Goal: Transaction & Acquisition: Obtain resource

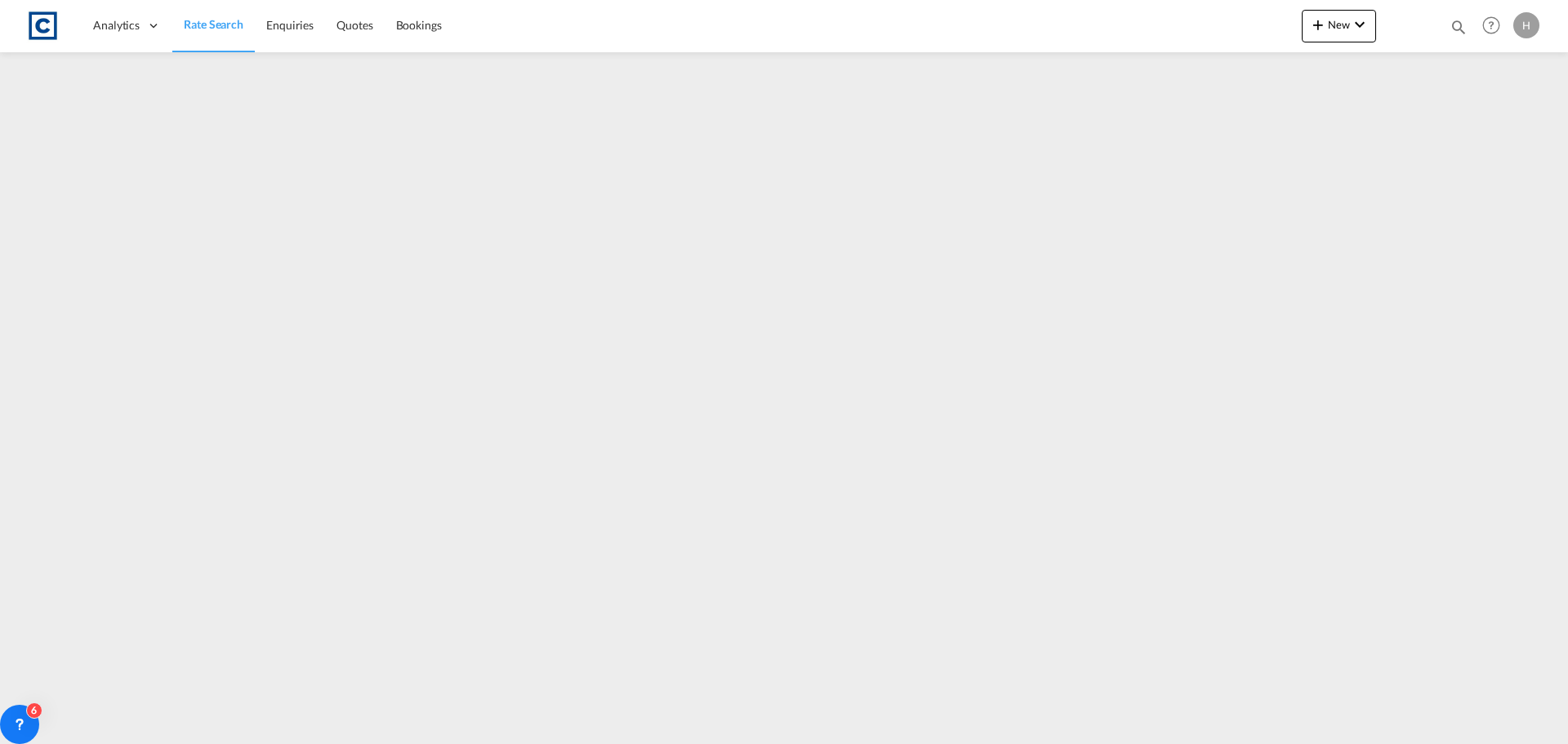
click at [211, 11] on link "Rate Search" at bounding box center [213, 25] width 82 height 53
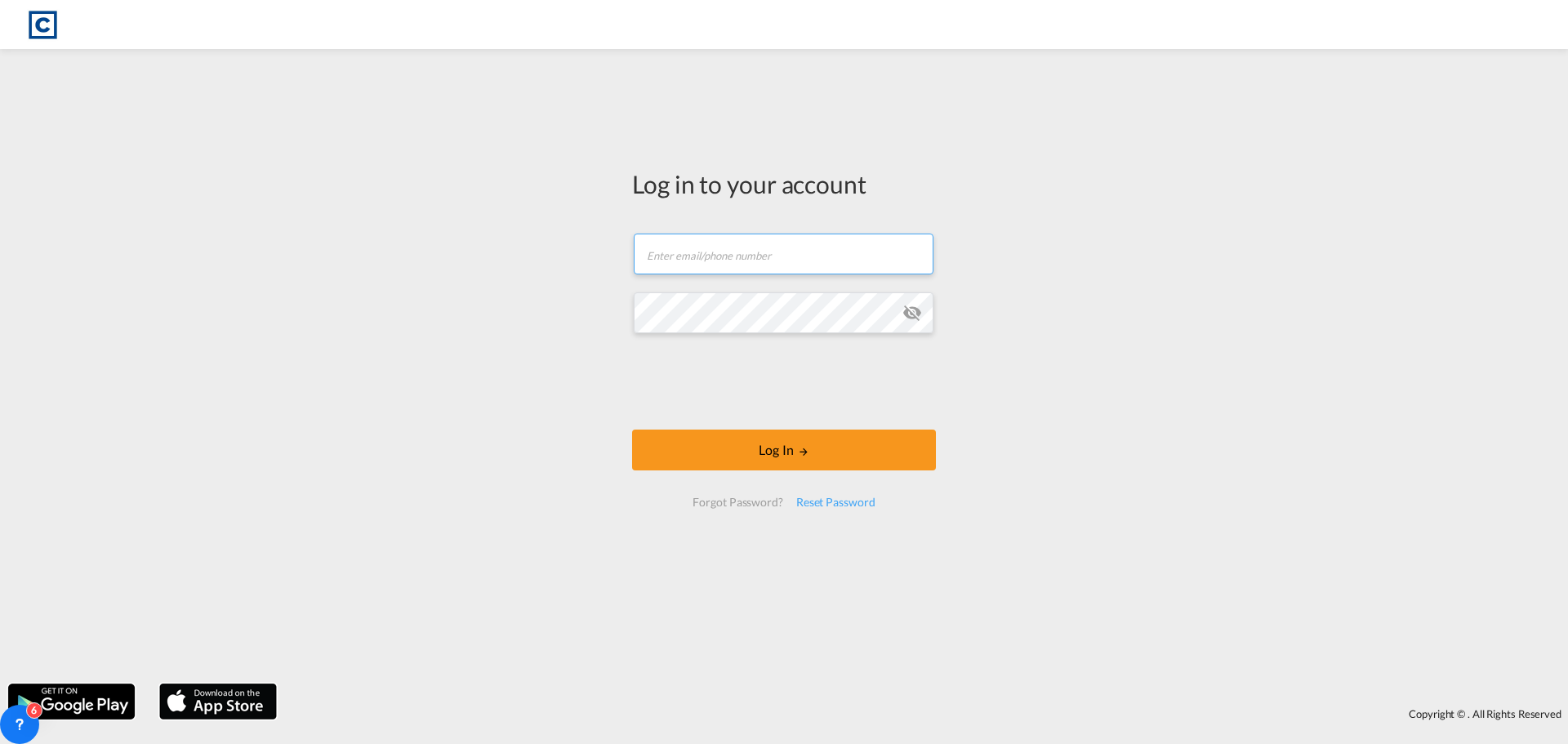
click at [736, 245] on input "text" at bounding box center [783, 255] width 300 height 41
type input "[PERSON_NAME][EMAIL_ADDRESS][DOMAIN_NAME]"
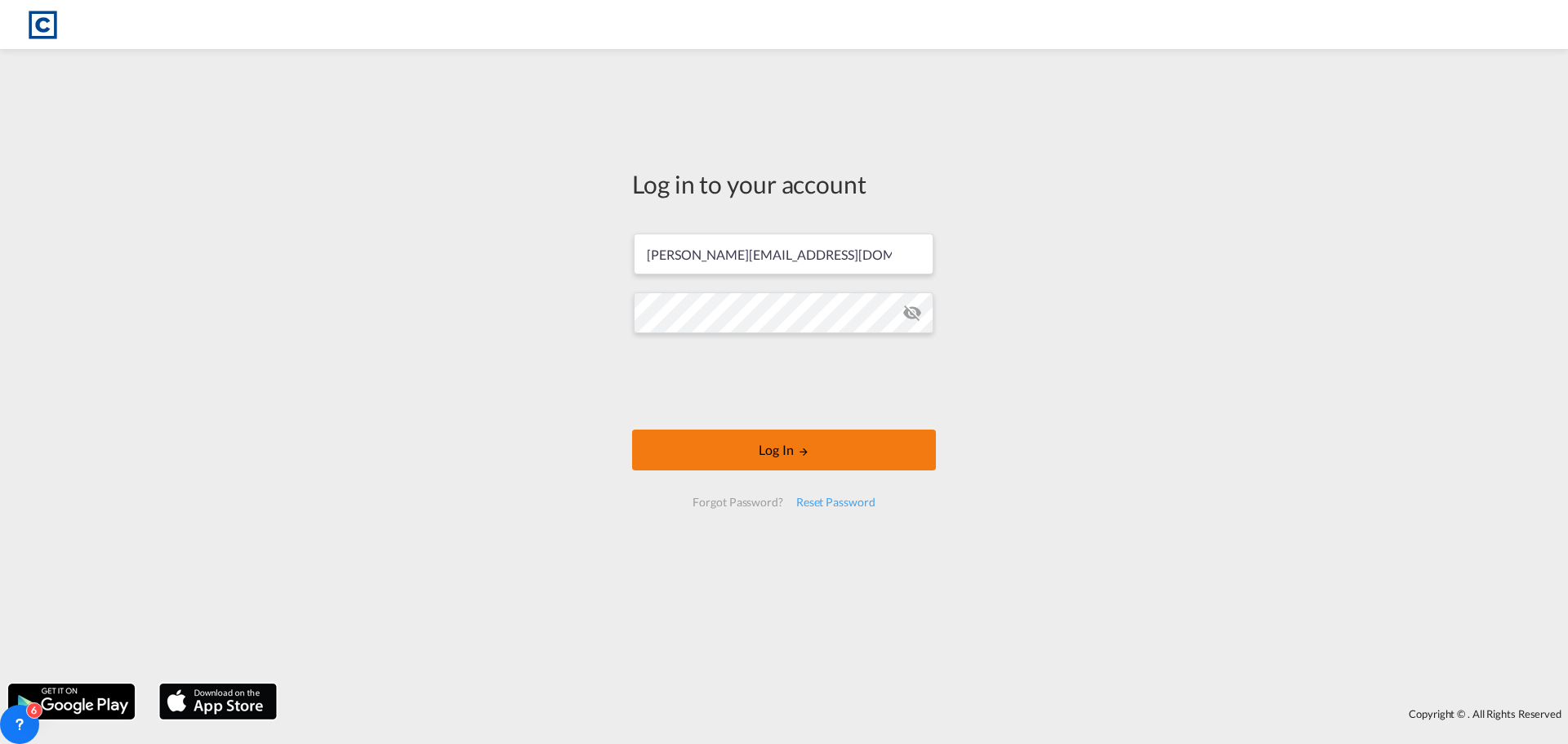
click at [726, 435] on button "Log In" at bounding box center [784, 450] width 304 height 41
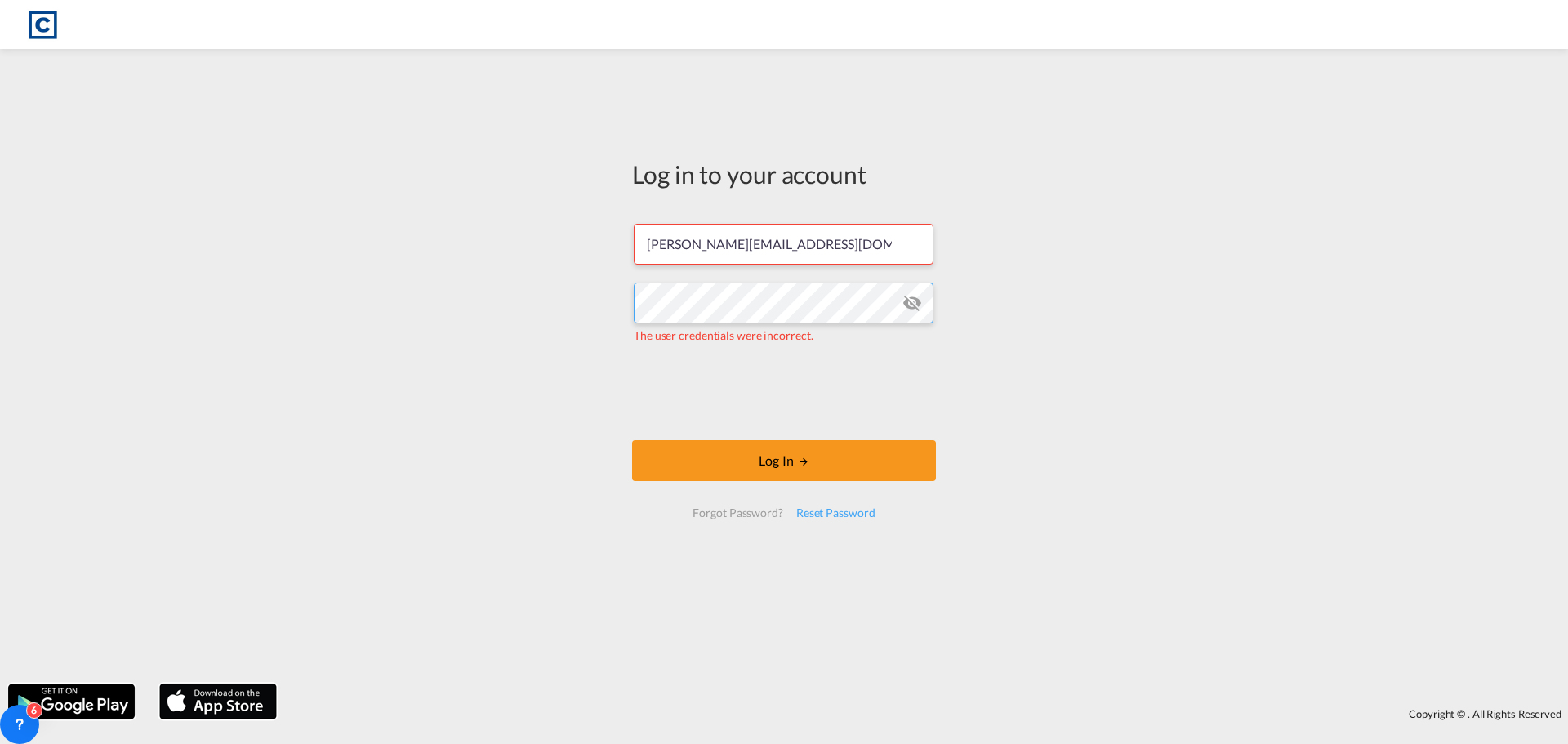
click at [497, 314] on div "Log in to your account [PERSON_NAME][EMAIL_ADDRESS][DOMAIN_NAME] The user crede…" at bounding box center [784, 366] width 1568 height 618
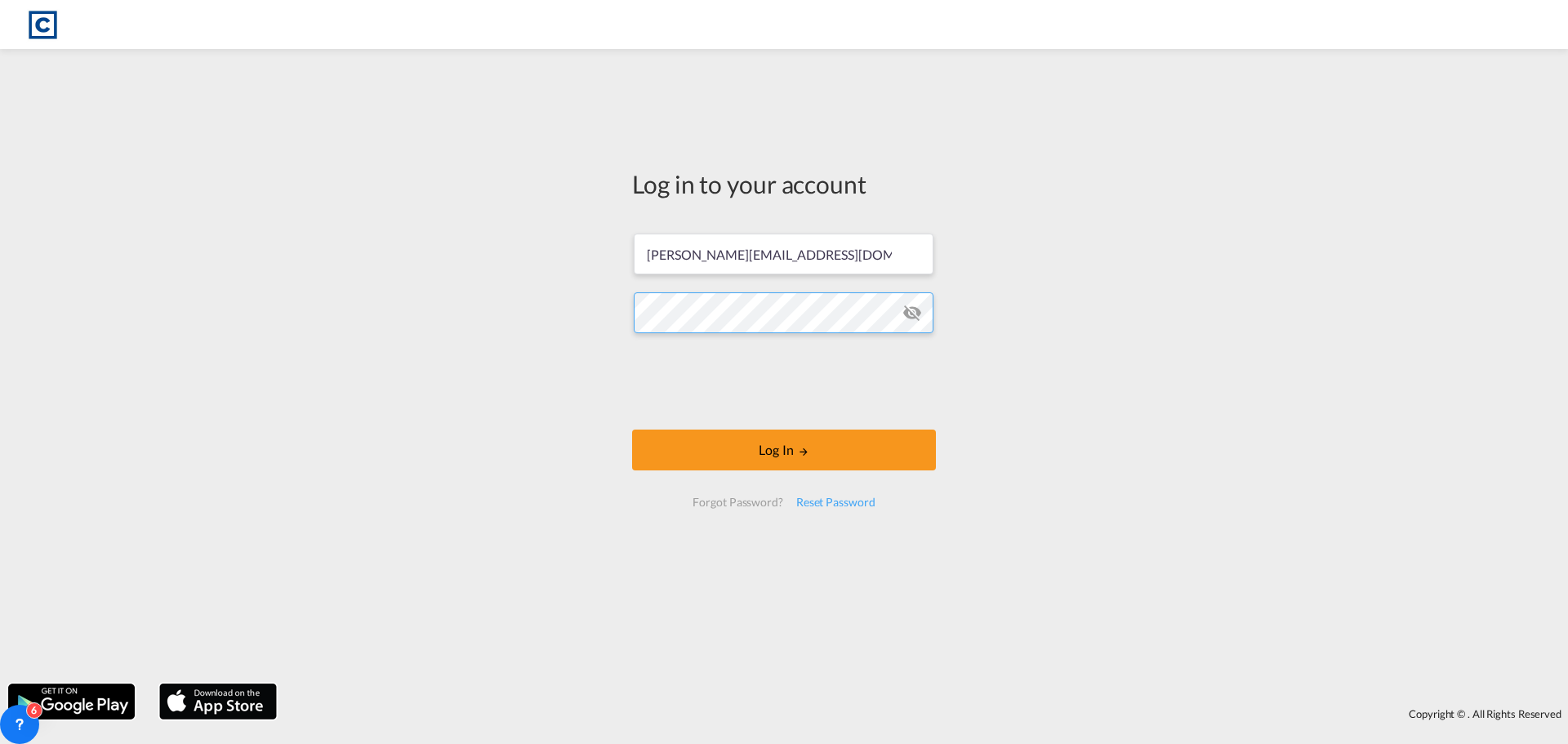
click at [632, 429] on button "Log In" at bounding box center [784, 450] width 304 height 41
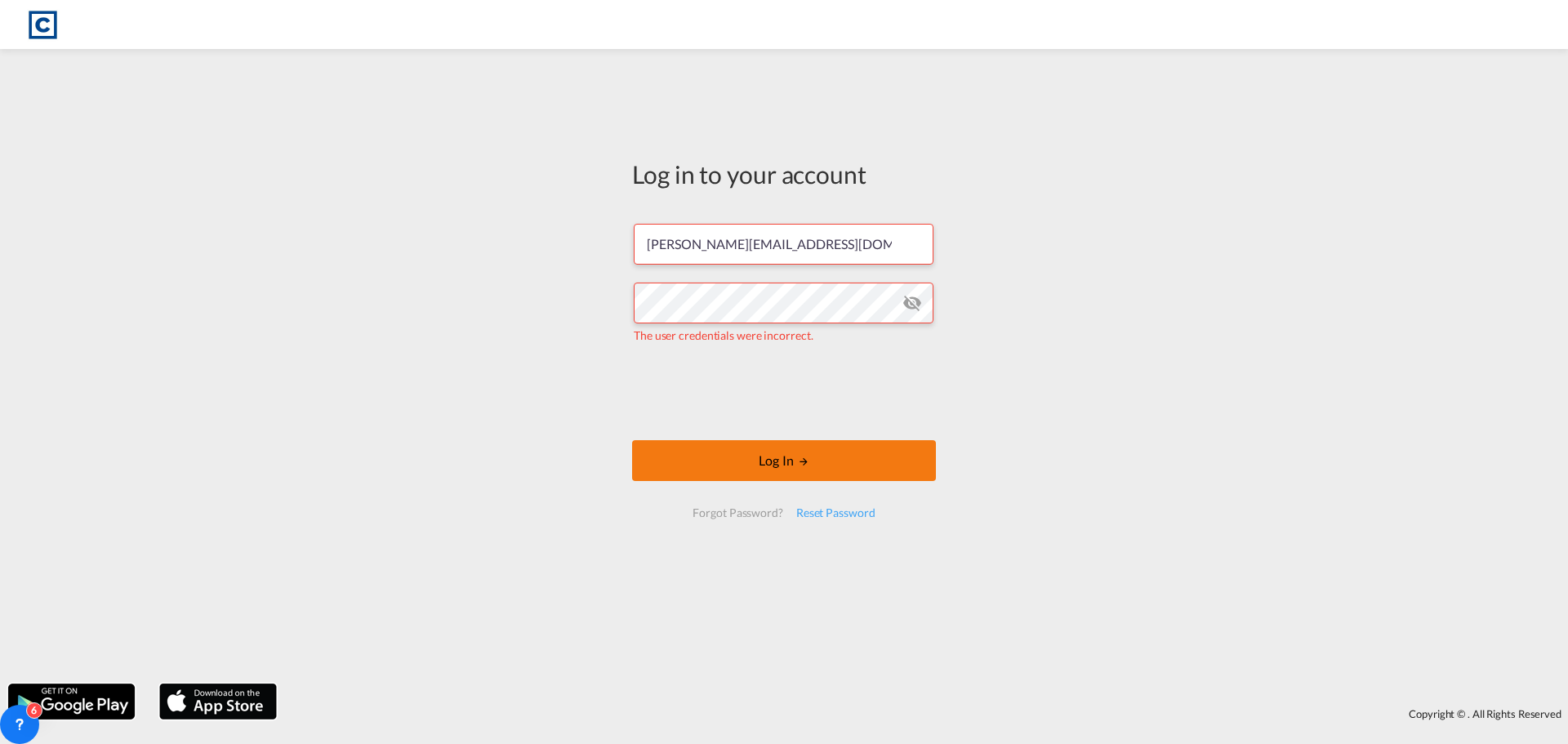
click at [711, 461] on button "Log In" at bounding box center [784, 461] width 304 height 41
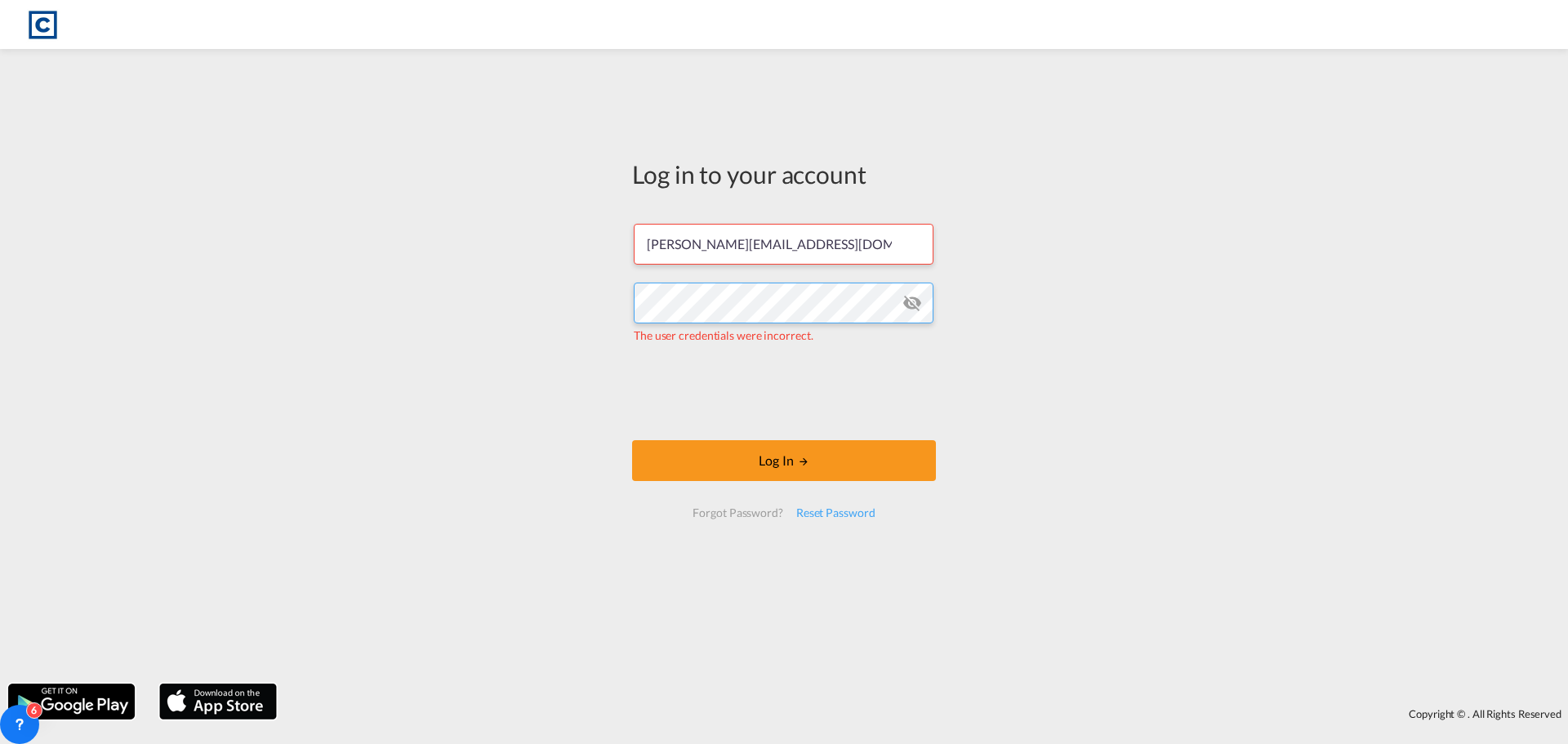
click at [603, 301] on div "Log in to your account [PERSON_NAME][EMAIL_ADDRESS][DOMAIN_NAME] The user crede…" at bounding box center [784, 366] width 1568 height 618
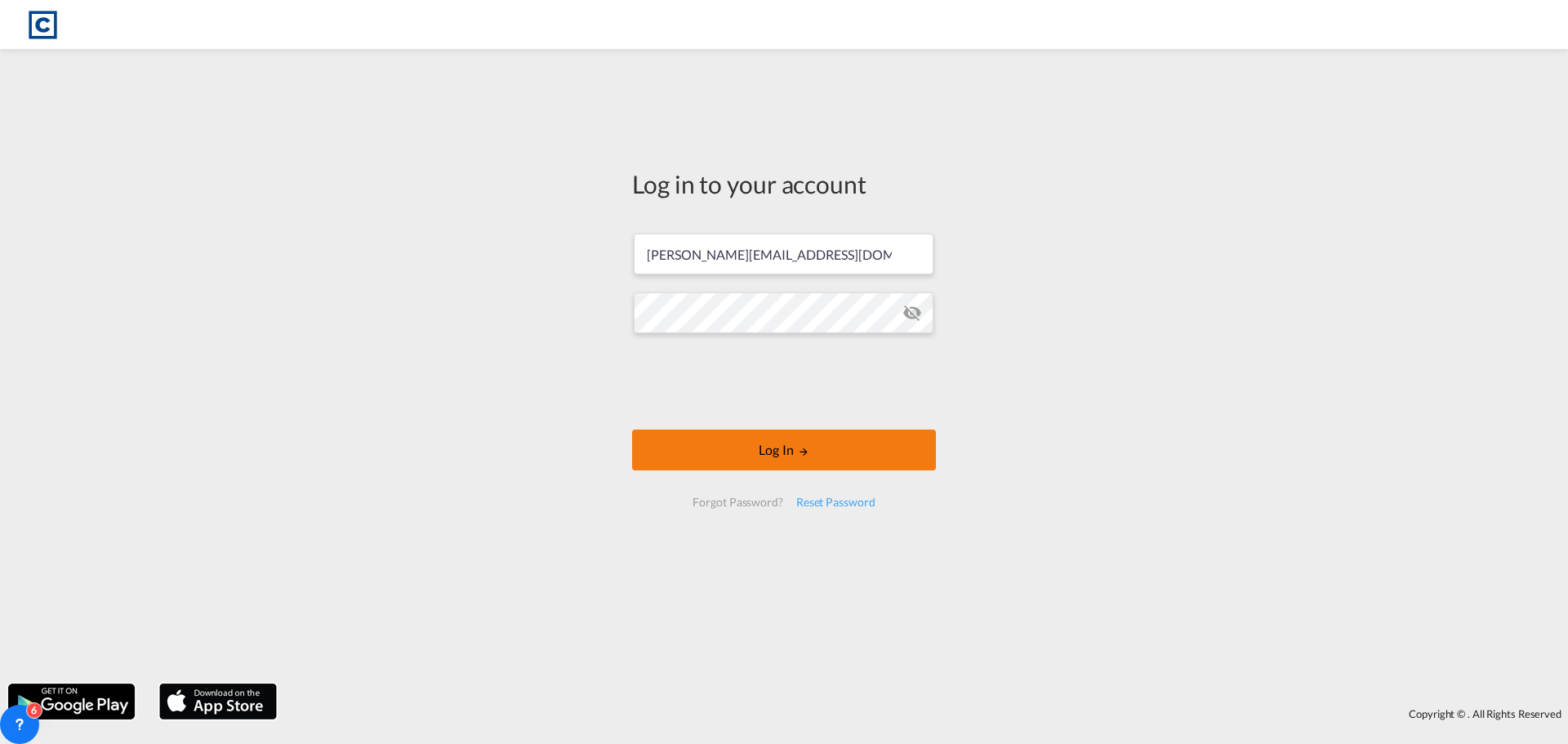
click at [718, 445] on button "Log In" at bounding box center [784, 450] width 304 height 41
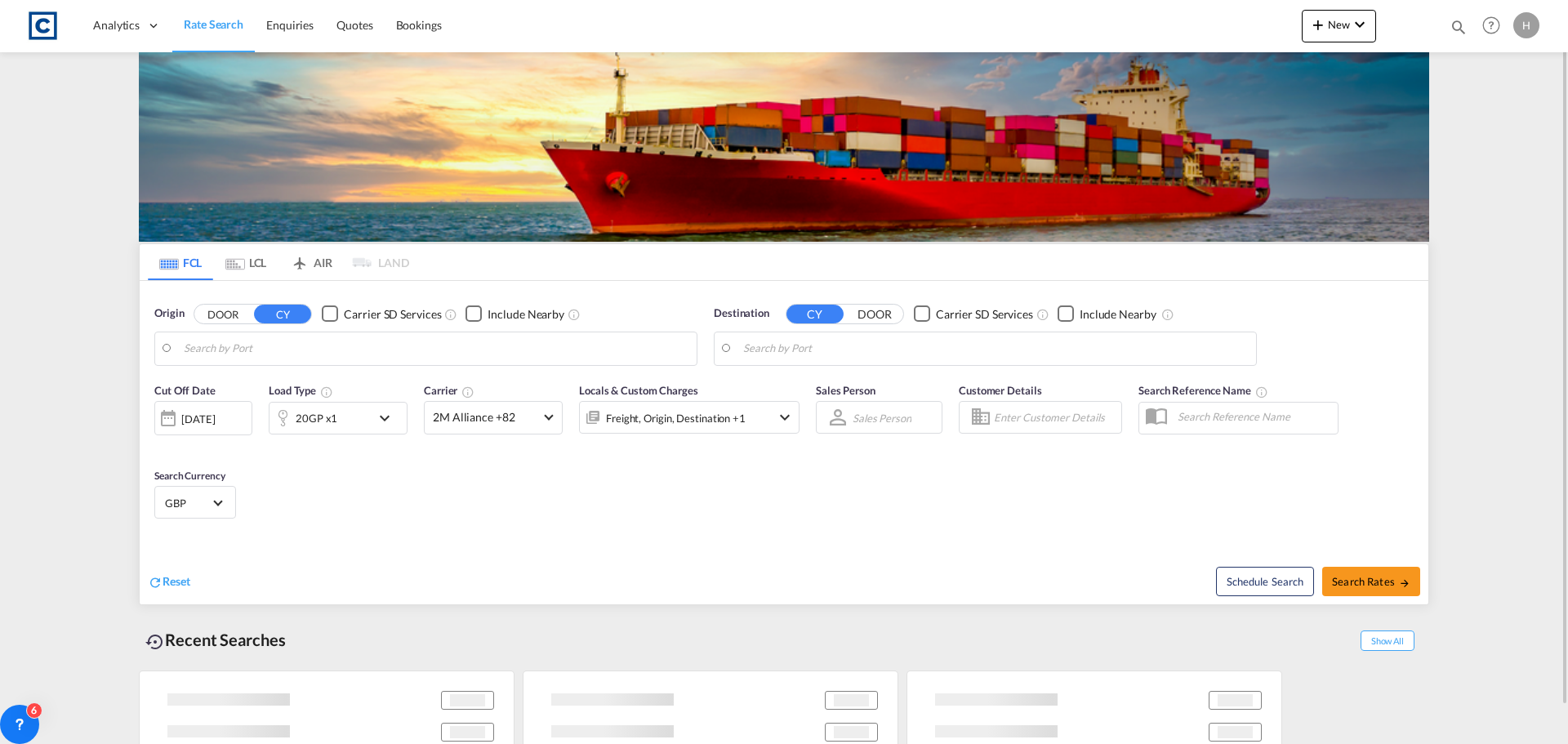
type input "GB-BL2, [GEOGRAPHIC_DATA]"
type input "Jeddah, SAJED"
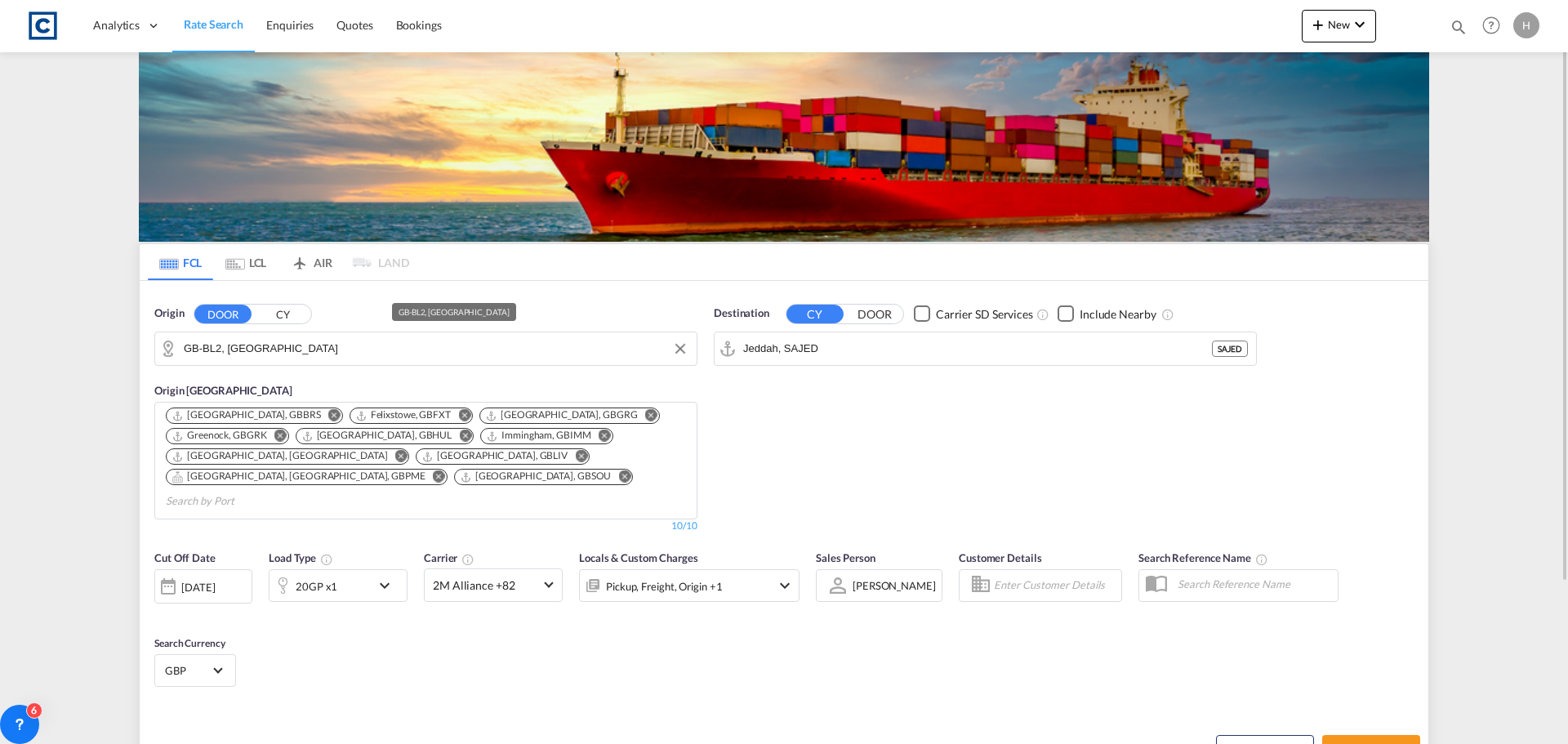
click at [302, 347] on input "GB-BL2, [GEOGRAPHIC_DATA]" at bounding box center [436, 349] width 505 height 25
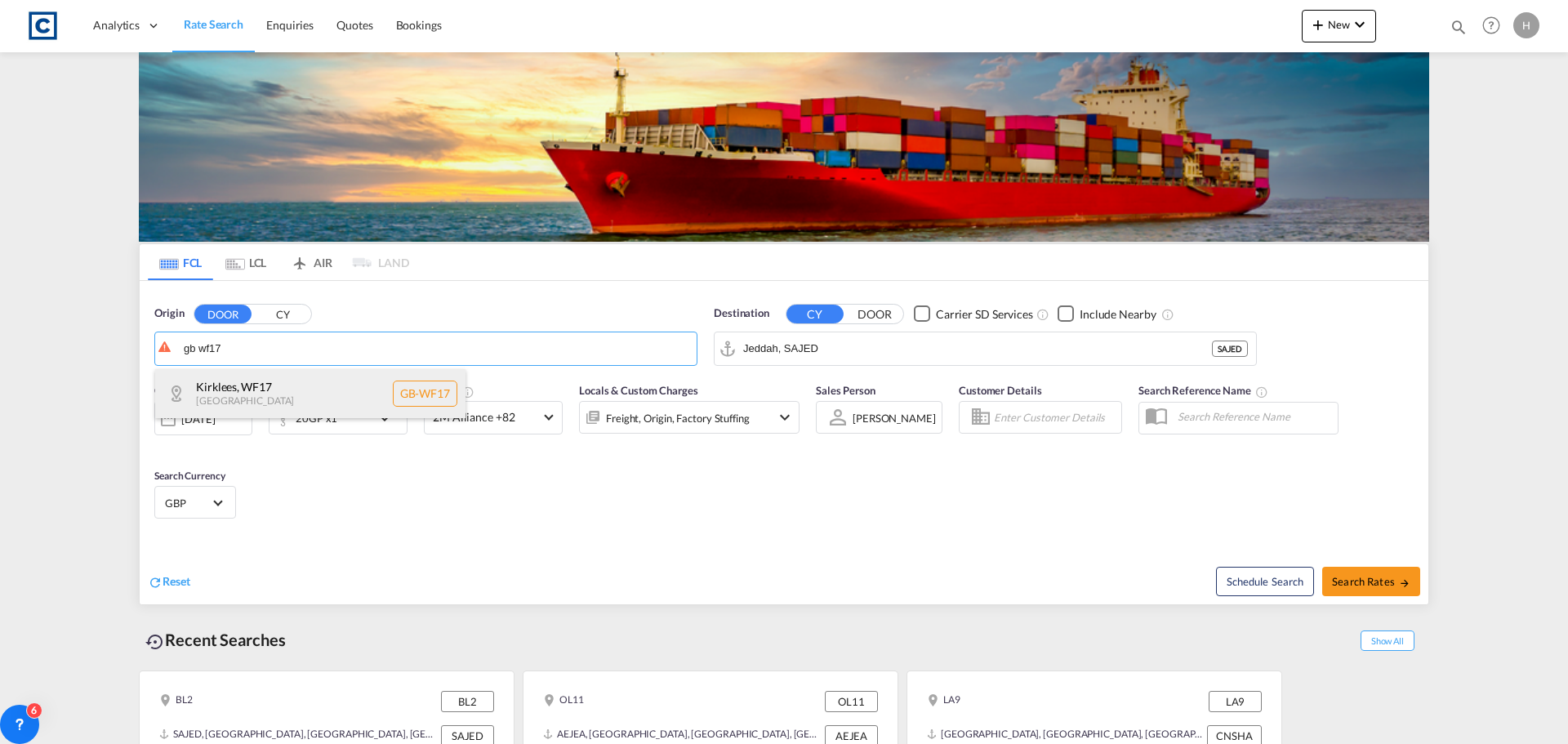
click at [325, 395] on div "Kirklees , WF17 [GEOGRAPHIC_DATA] [GEOGRAPHIC_DATA]-WF17" at bounding box center [310, 394] width 310 height 49
type input "GB-WF17, Kirklees"
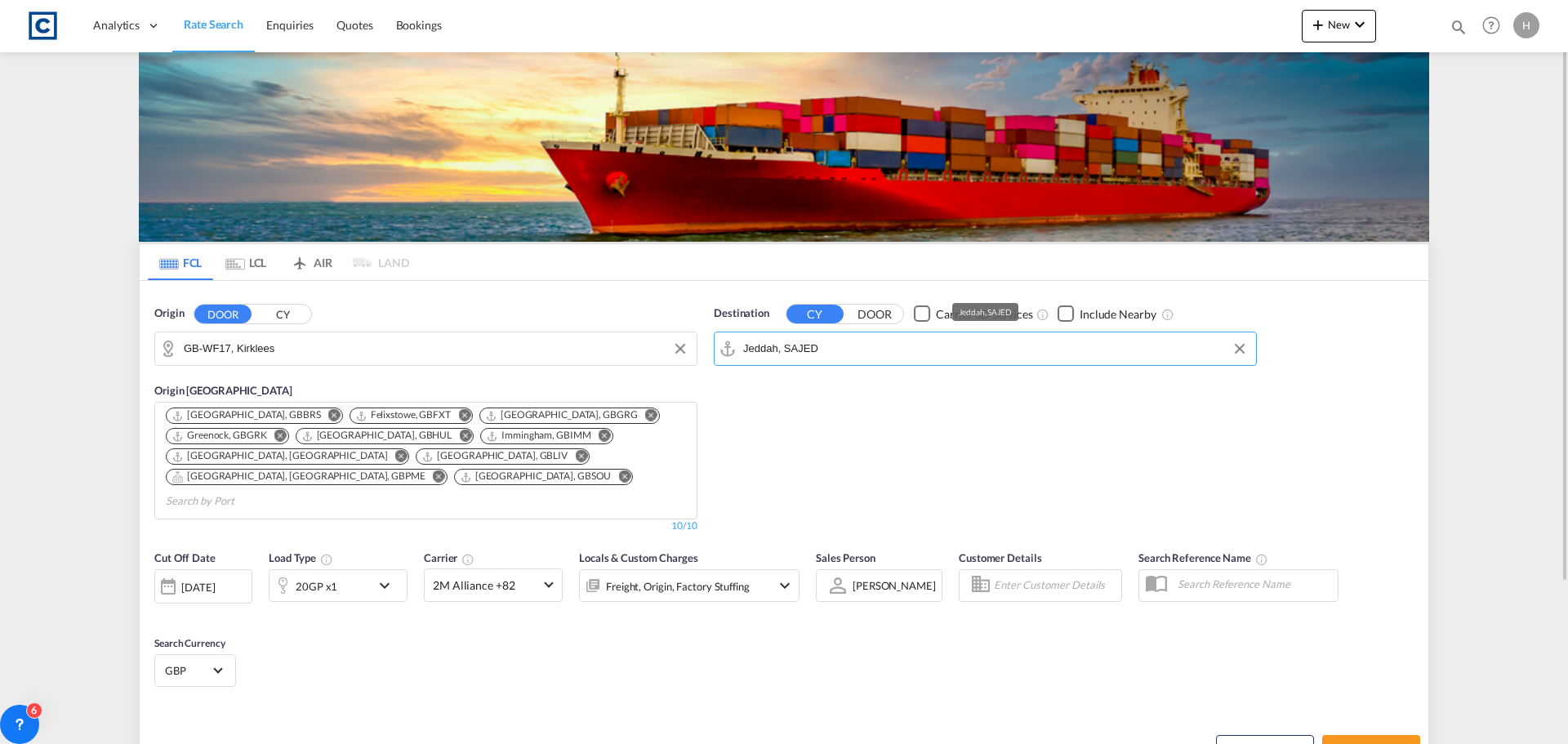
click at [892, 352] on input "Jeddah, SAJED" at bounding box center [995, 349] width 505 height 25
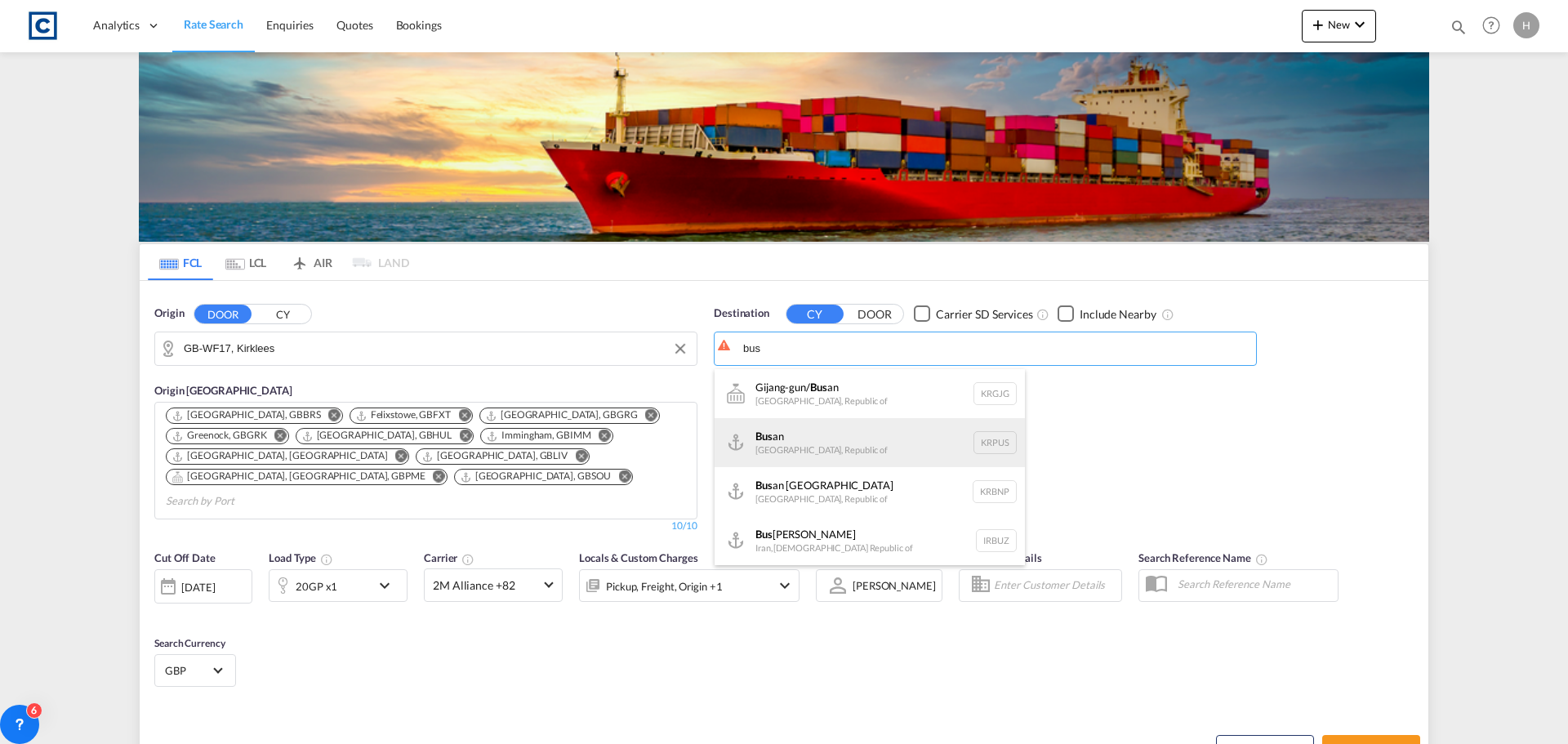
click at [874, 434] on div "Bus an [GEOGRAPHIC_DATA], [GEOGRAPHIC_DATA] KRPUS" at bounding box center [869, 443] width 310 height 49
type input "Busan, KRPUS"
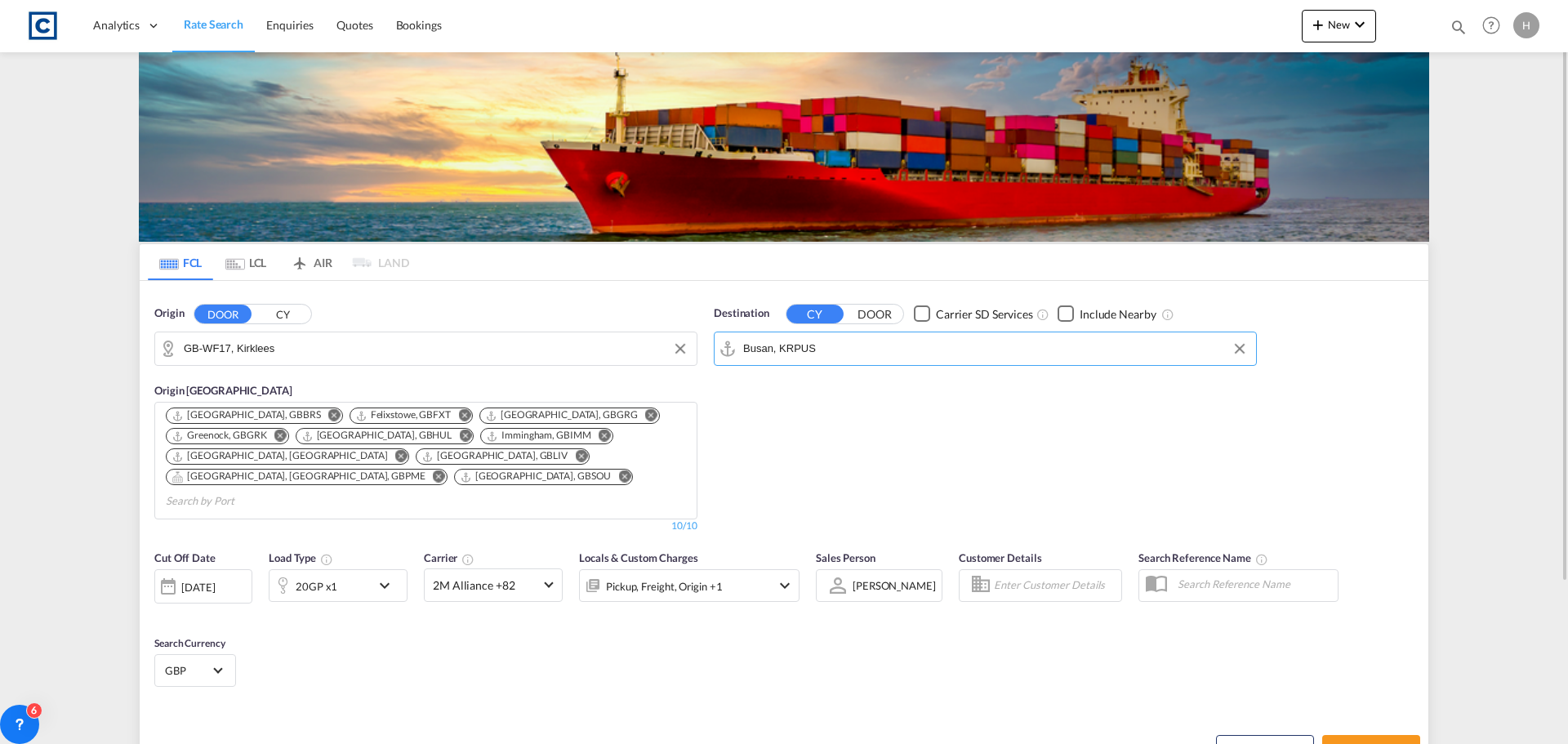
click at [378, 576] on md-icon "icon-chevron-down" at bounding box center [389, 586] width 28 height 20
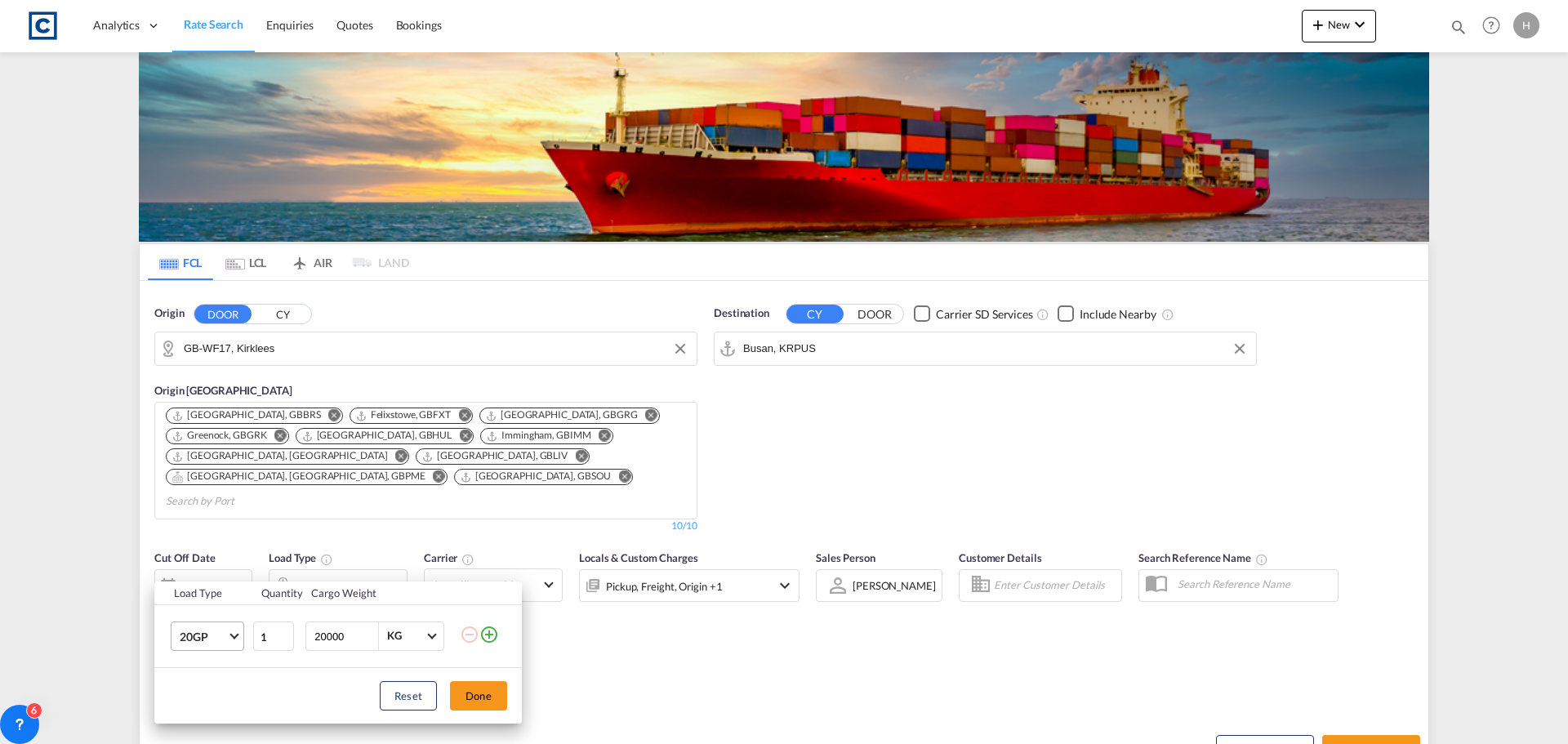
click at [226, 641] on span "20GP" at bounding box center [204, 637] width 48 height 16
click at [204, 595] on md-option "40GP" at bounding box center [222, 586] width 111 height 39
click at [483, 689] on button "Done" at bounding box center [479, 696] width 57 height 30
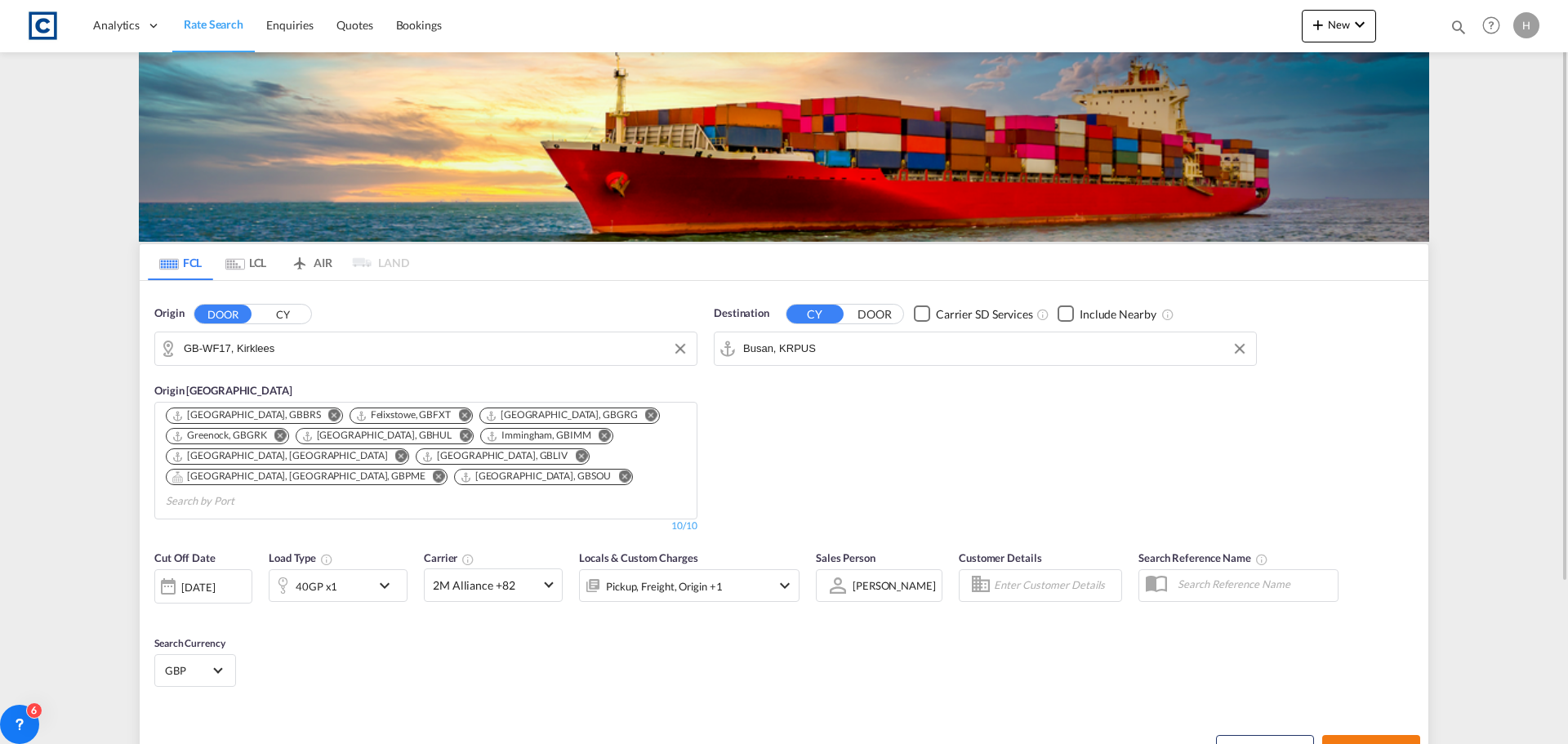
click at [1376, 743] on span "Search Rates" at bounding box center [1372, 750] width 79 height 13
type input "WF17 to KRPUS / [DATE]"
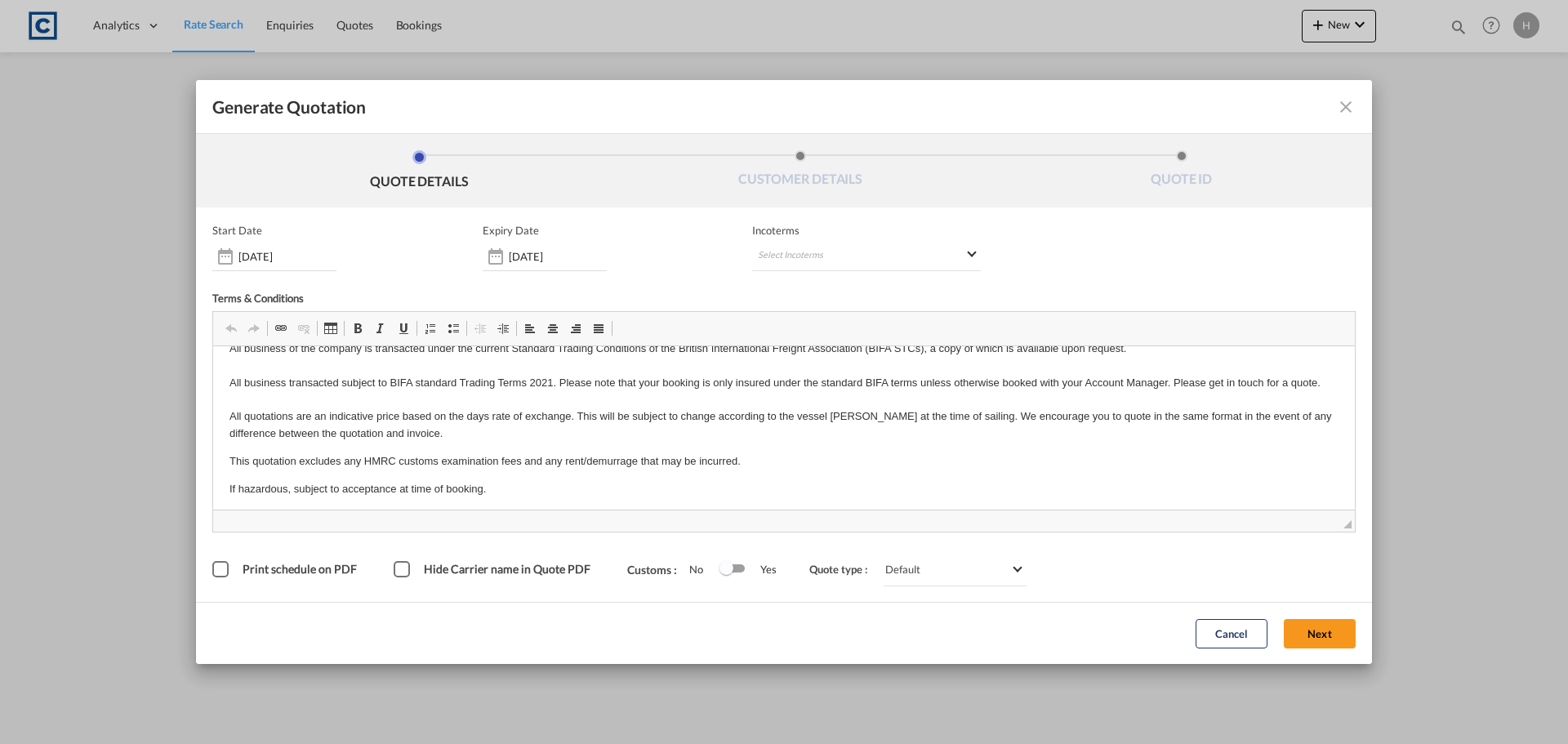
scroll to position [26, 0]
click at [1332, 635] on button "Next" at bounding box center [1320, 634] width 72 height 30
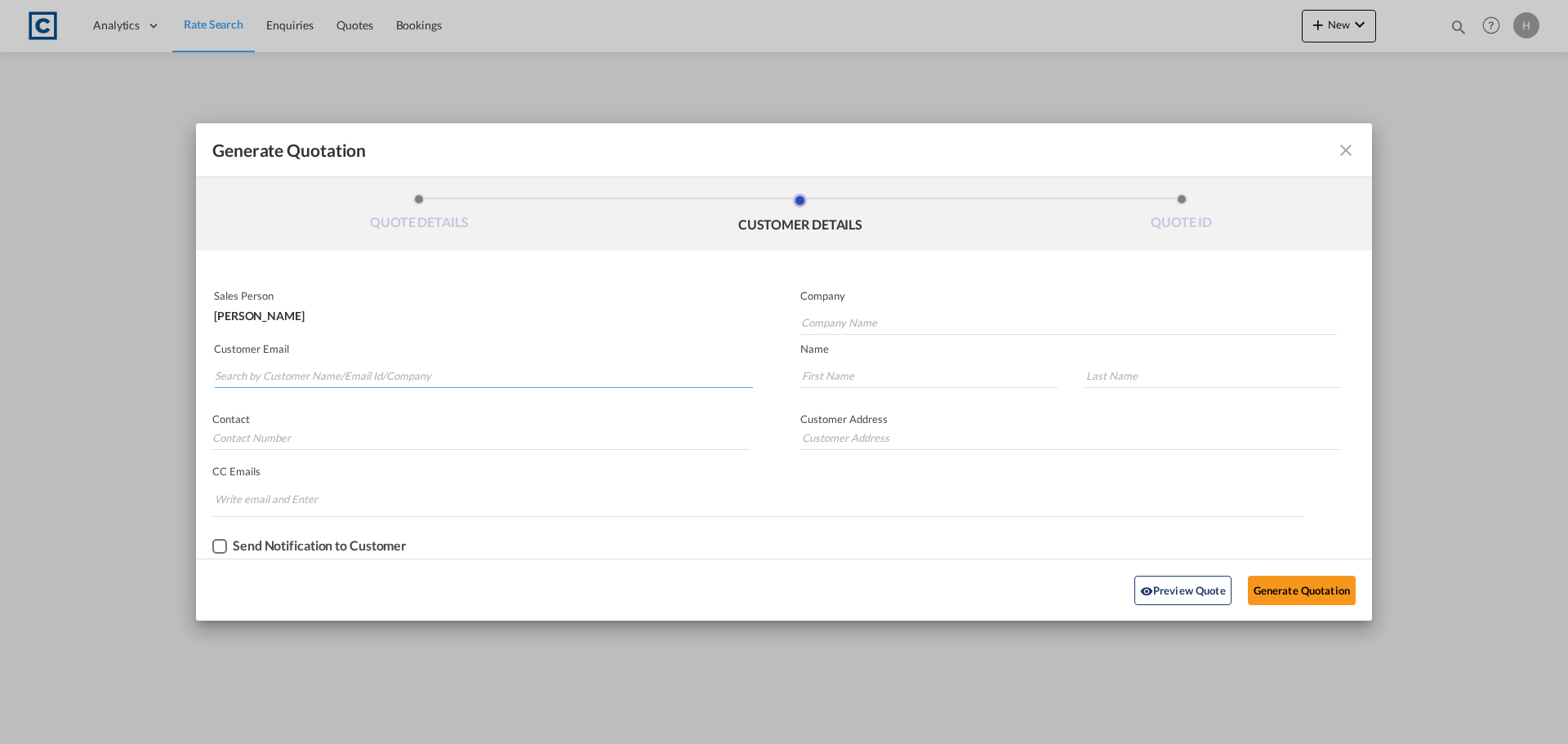
click at [407, 380] on input "Search by Customer Name/Email Id/Company" at bounding box center [484, 376] width 539 height 25
type input "sam.oak"
click at [1351, 149] on md-icon "icon-close fg-AAA8AD cursor m-0" at bounding box center [1346, 150] width 20 height 20
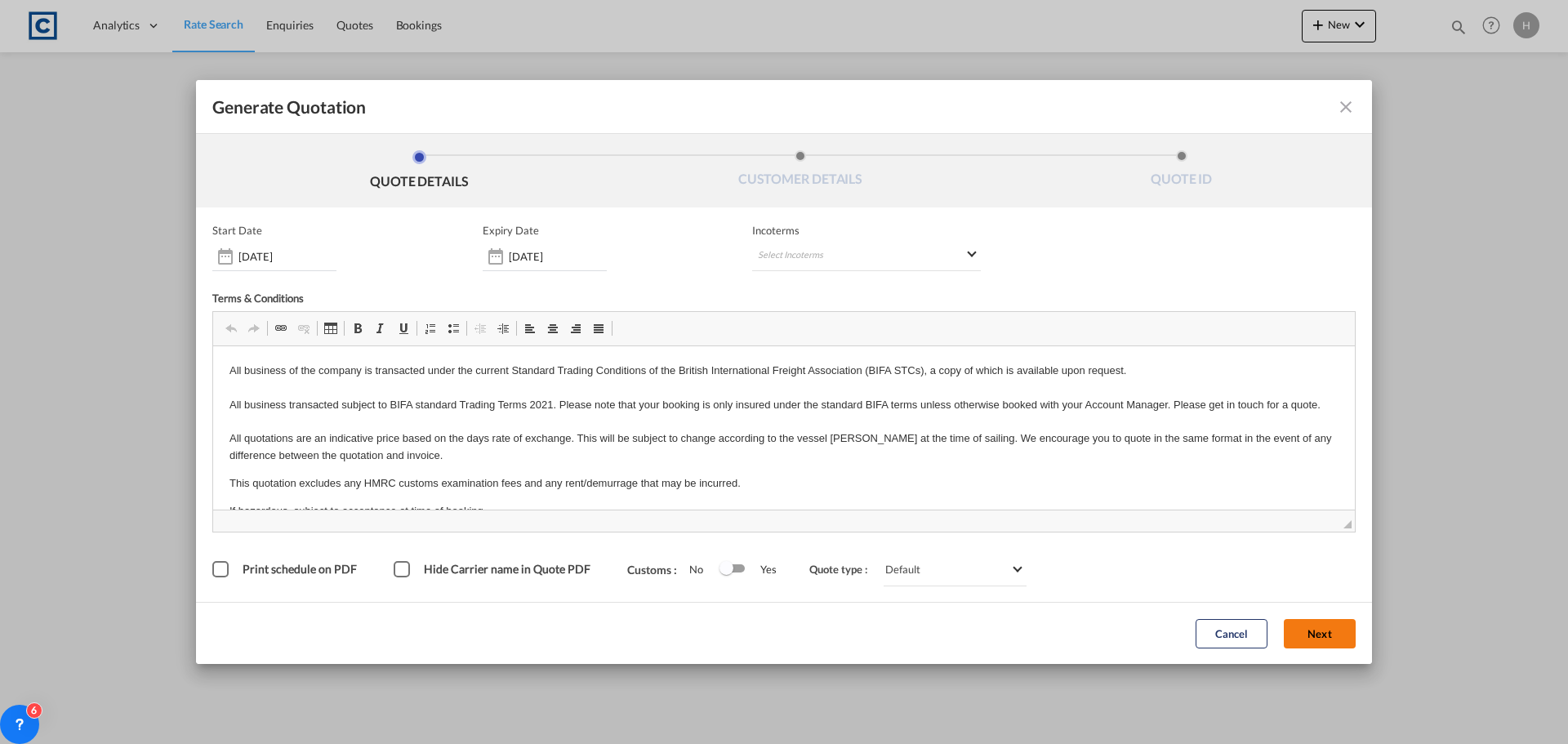
click at [1329, 641] on button "Next" at bounding box center [1320, 634] width 72 height 30
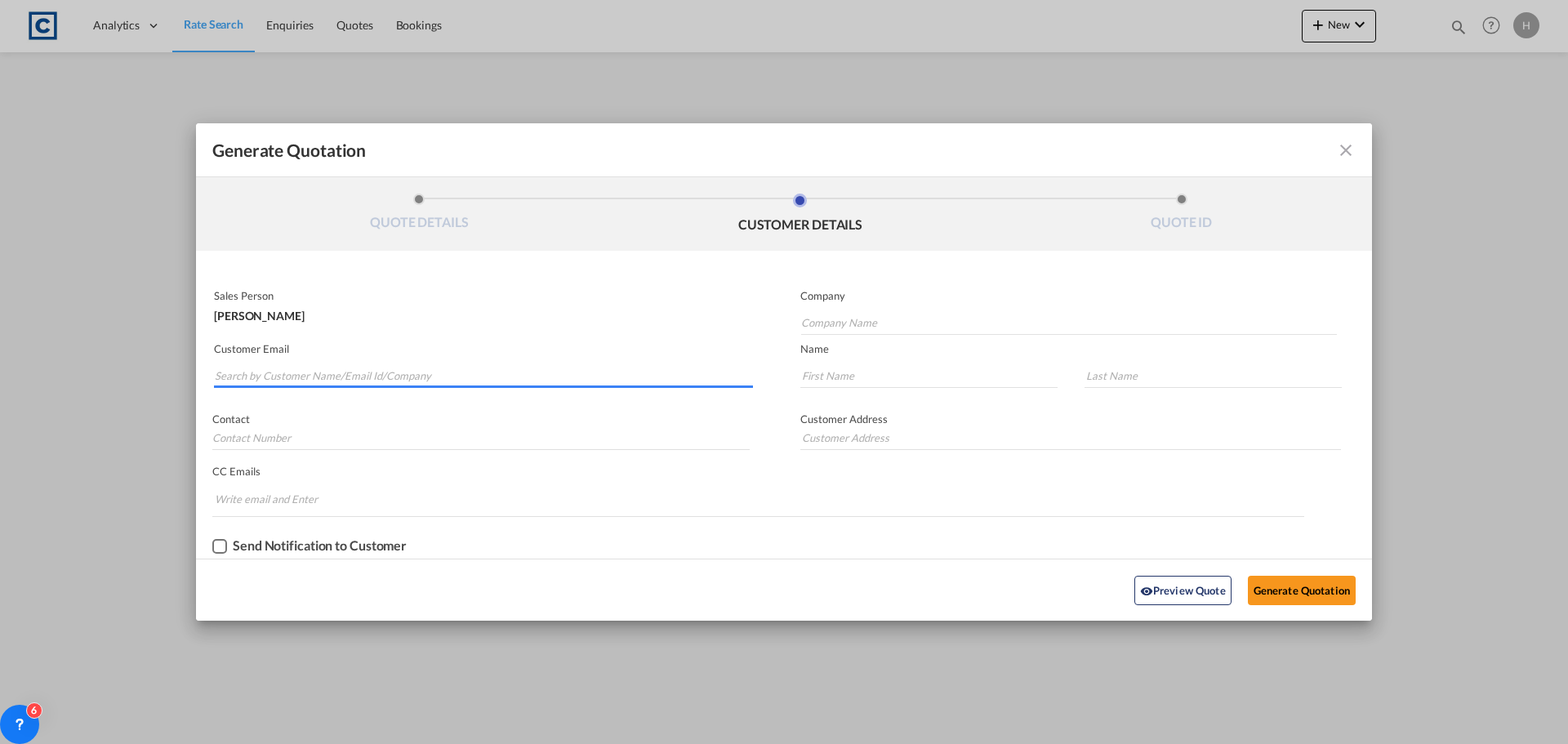
click at [328, 376] on input "Search by Customer Name/Email Id/Company" at bounding box center [484, 376] width 539 height 25
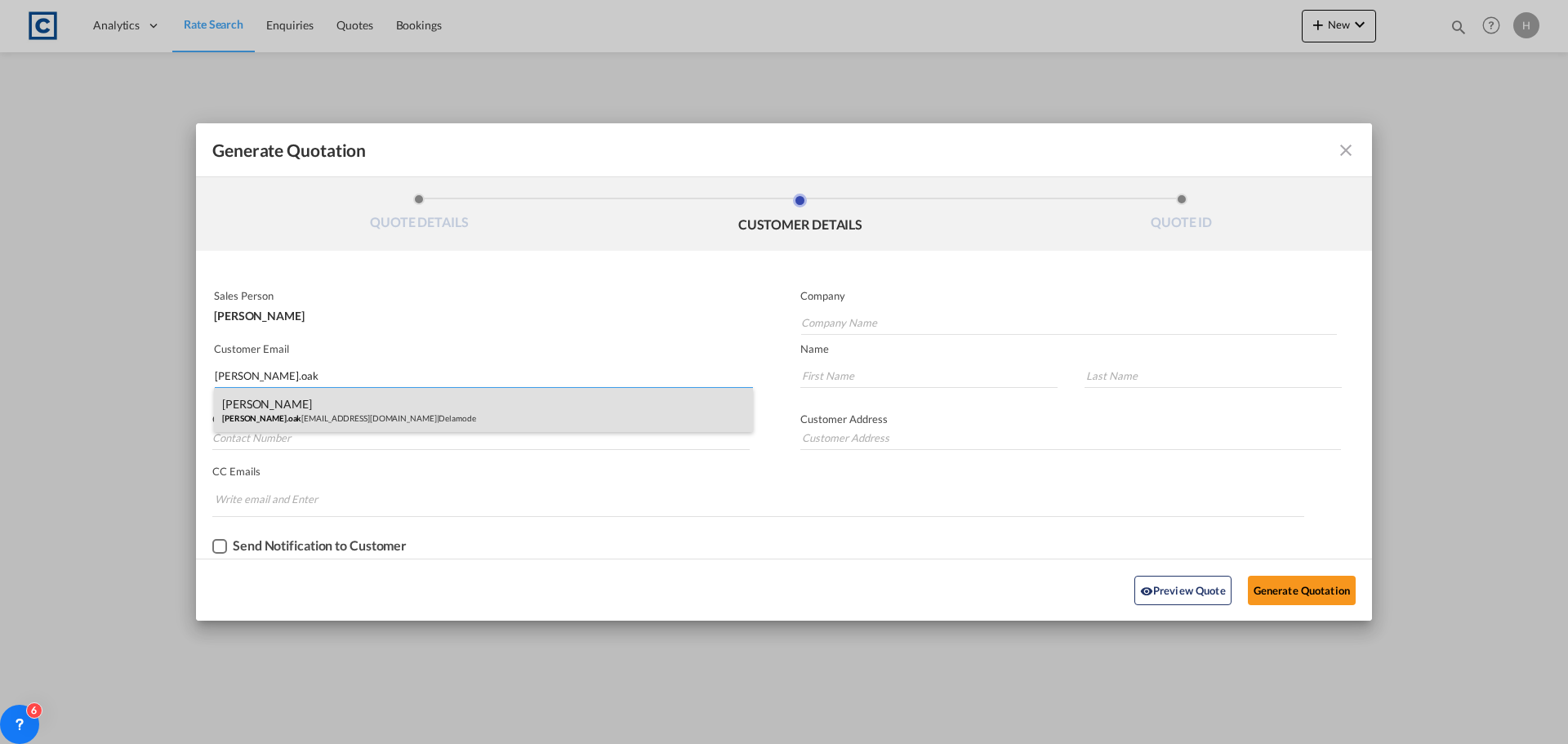
type input "sam.oak"
click at [396, 402] on div "Sam Oakley sam.oak ley@delamode-group.com | Delamode" at bounding box center [484, 411] width 539 height 44
type input "Delamode"
type input "sam.oakley@delamode-group.com"
type input "Sam"
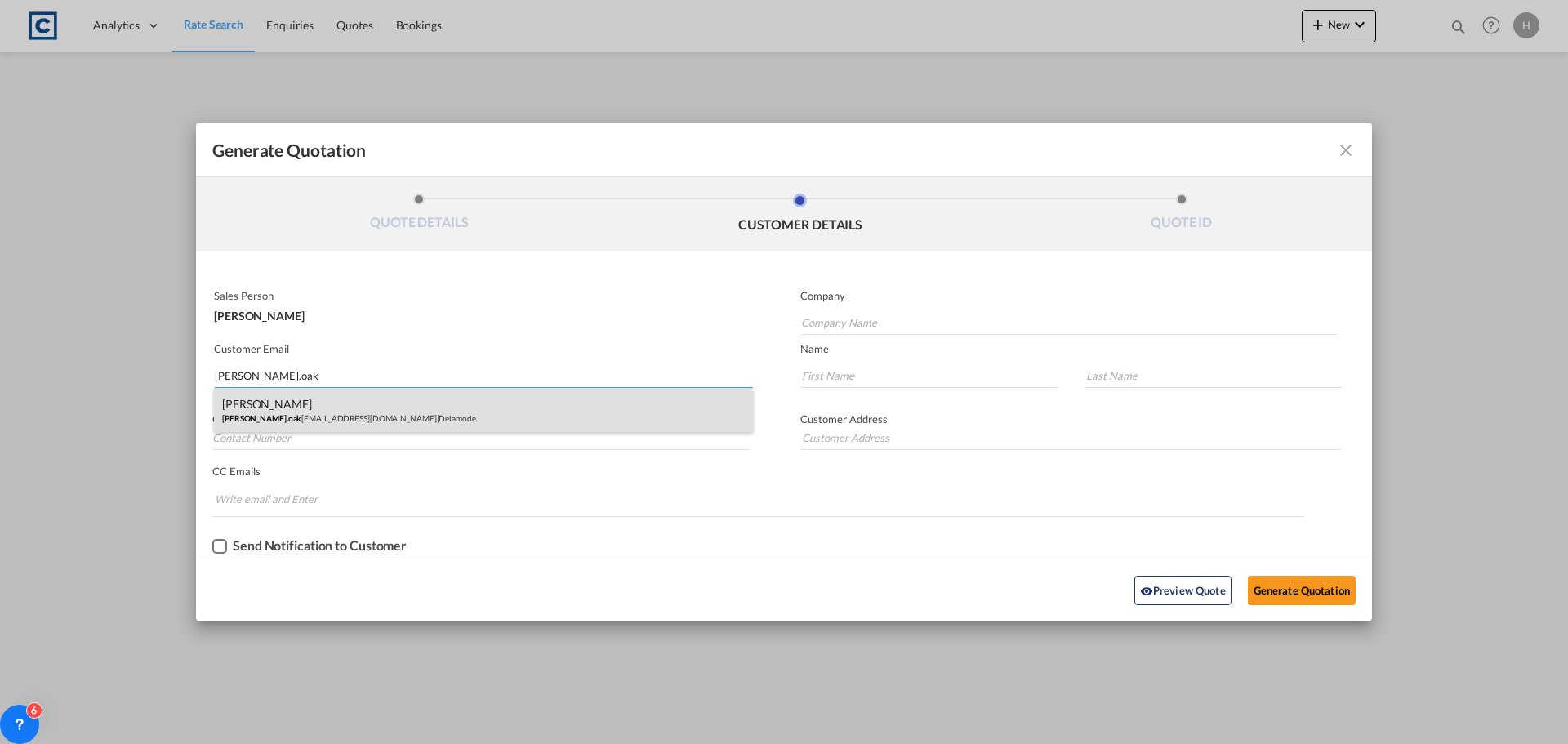
type input "Oakley"
type input "Blackwater Close, Rainham, Essex, RM13 8UA"
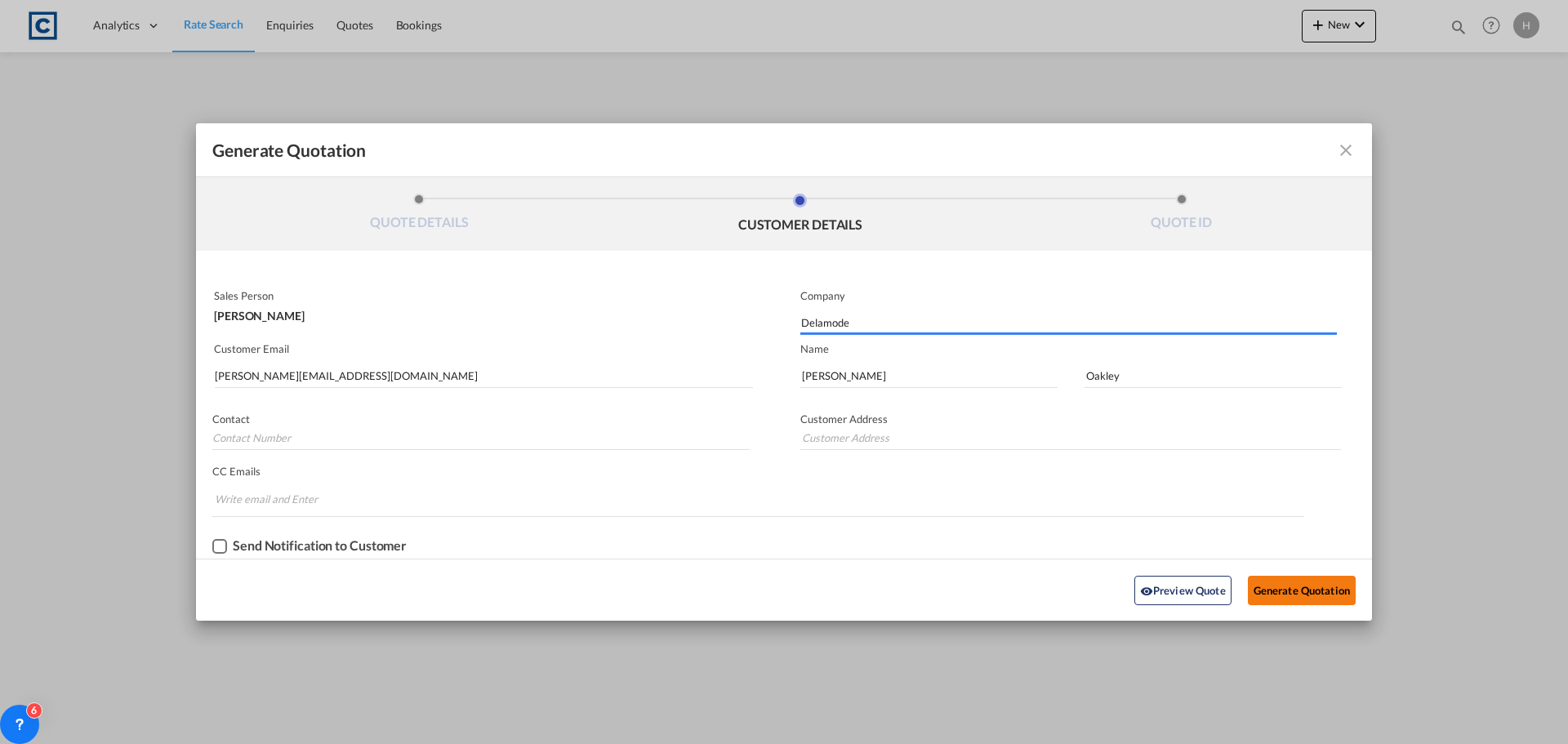
click at [1341, 594] on button "Generate Quotation" at bounding box center [1301, 590] width 108 height 30
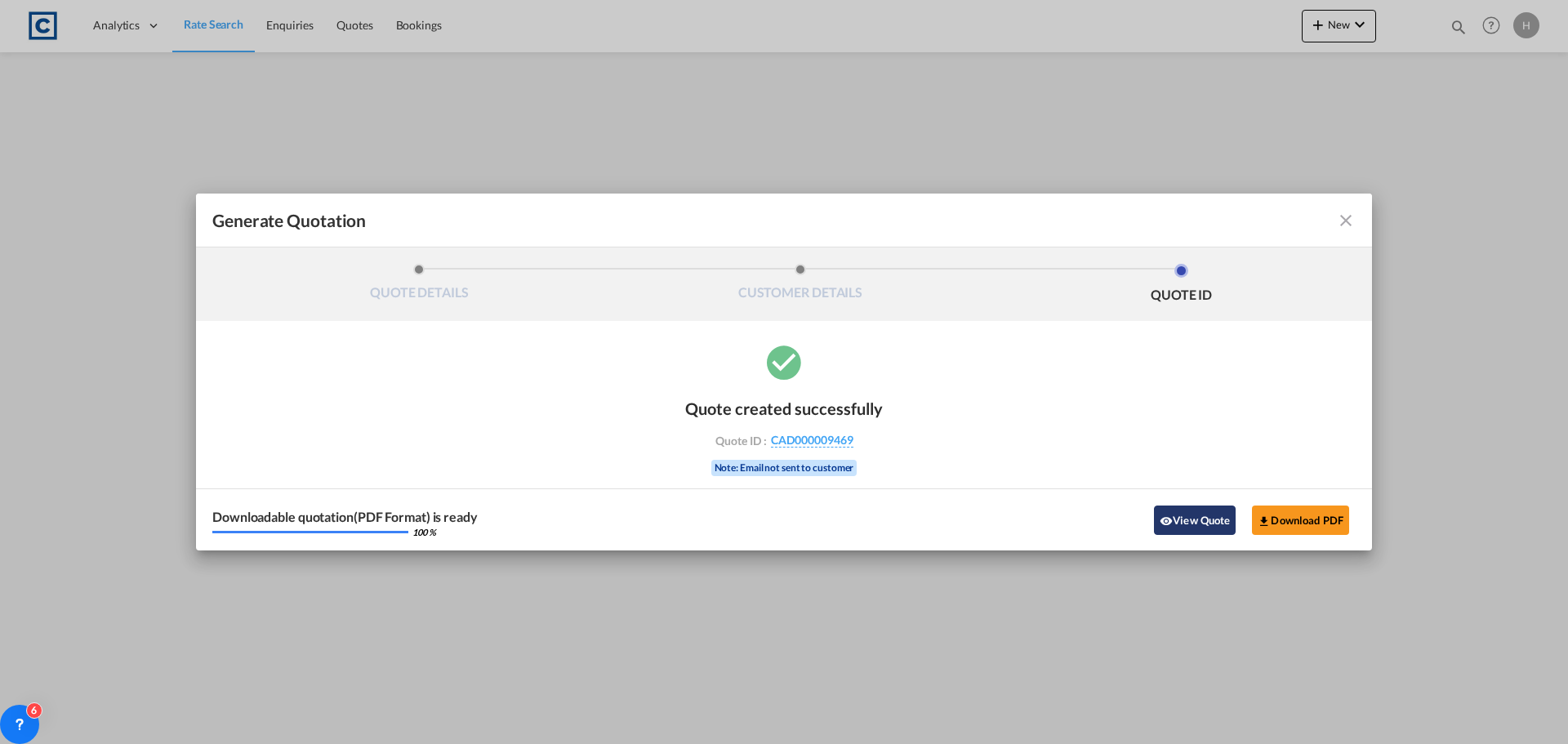
click at [1208, 517] on button "View Quote" at bounding box center [1194, 521] width 81 height 30
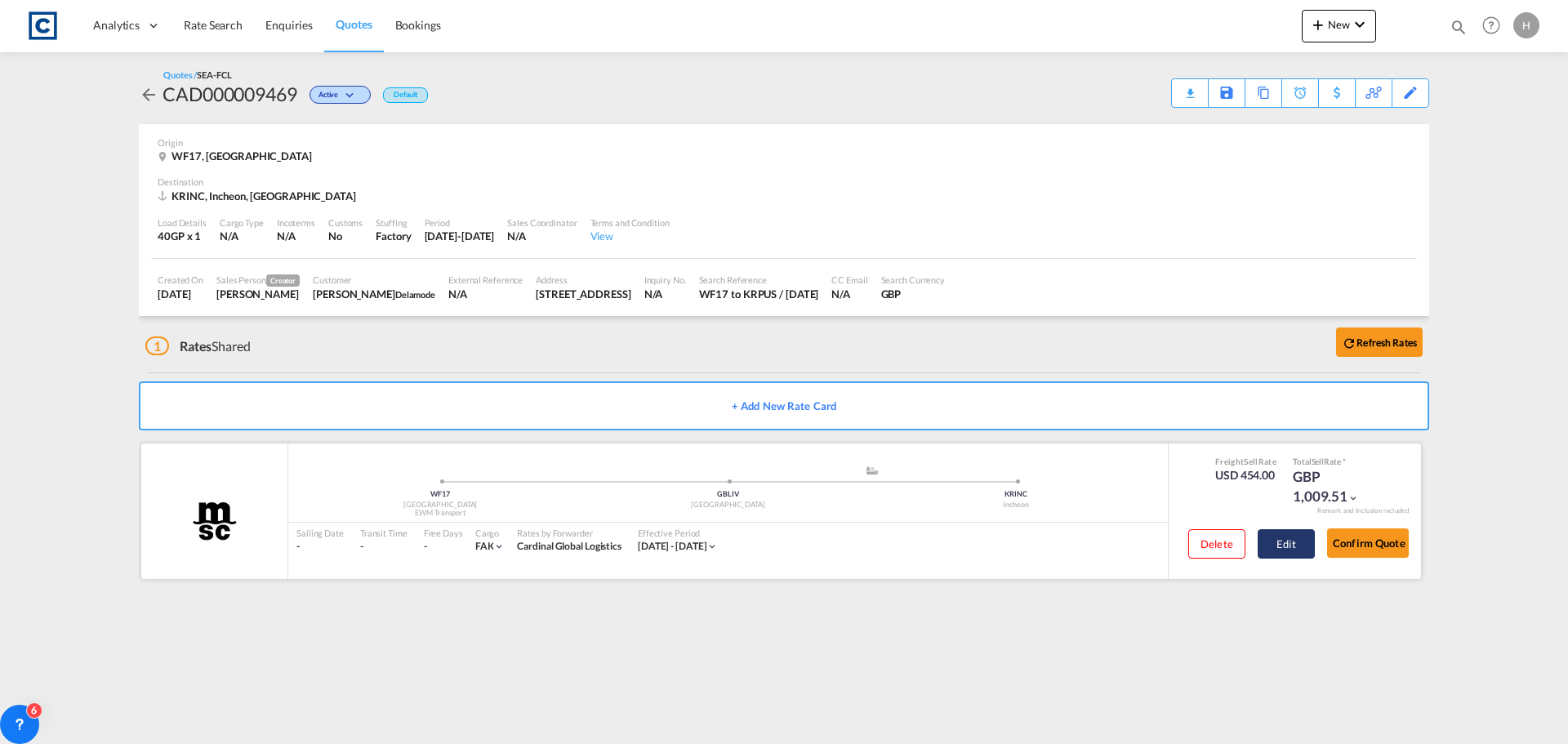
click at [1302, 543] on button "Edit" at bounding box center [1286, 544] width 57 height 30
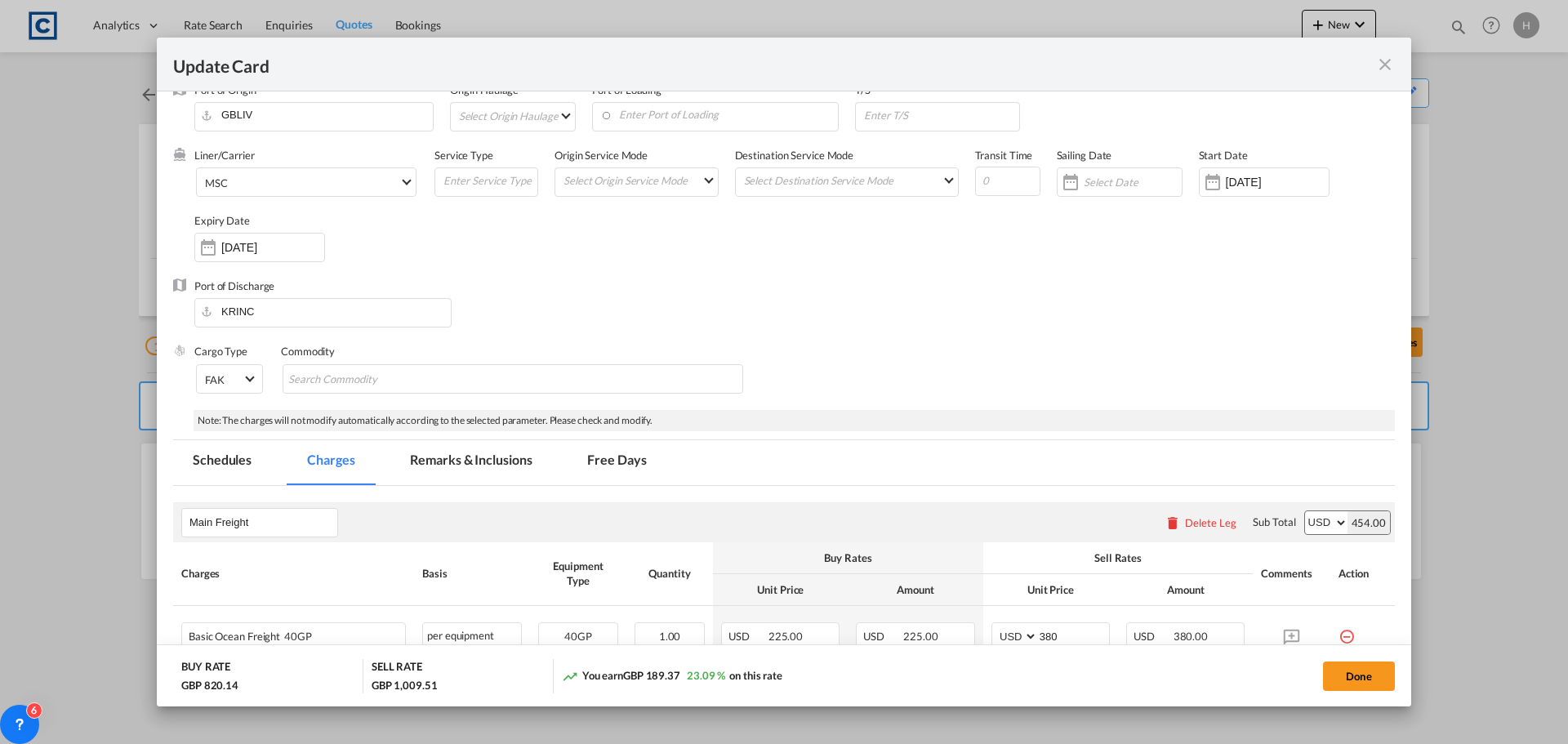
scroll to position [81, 0]
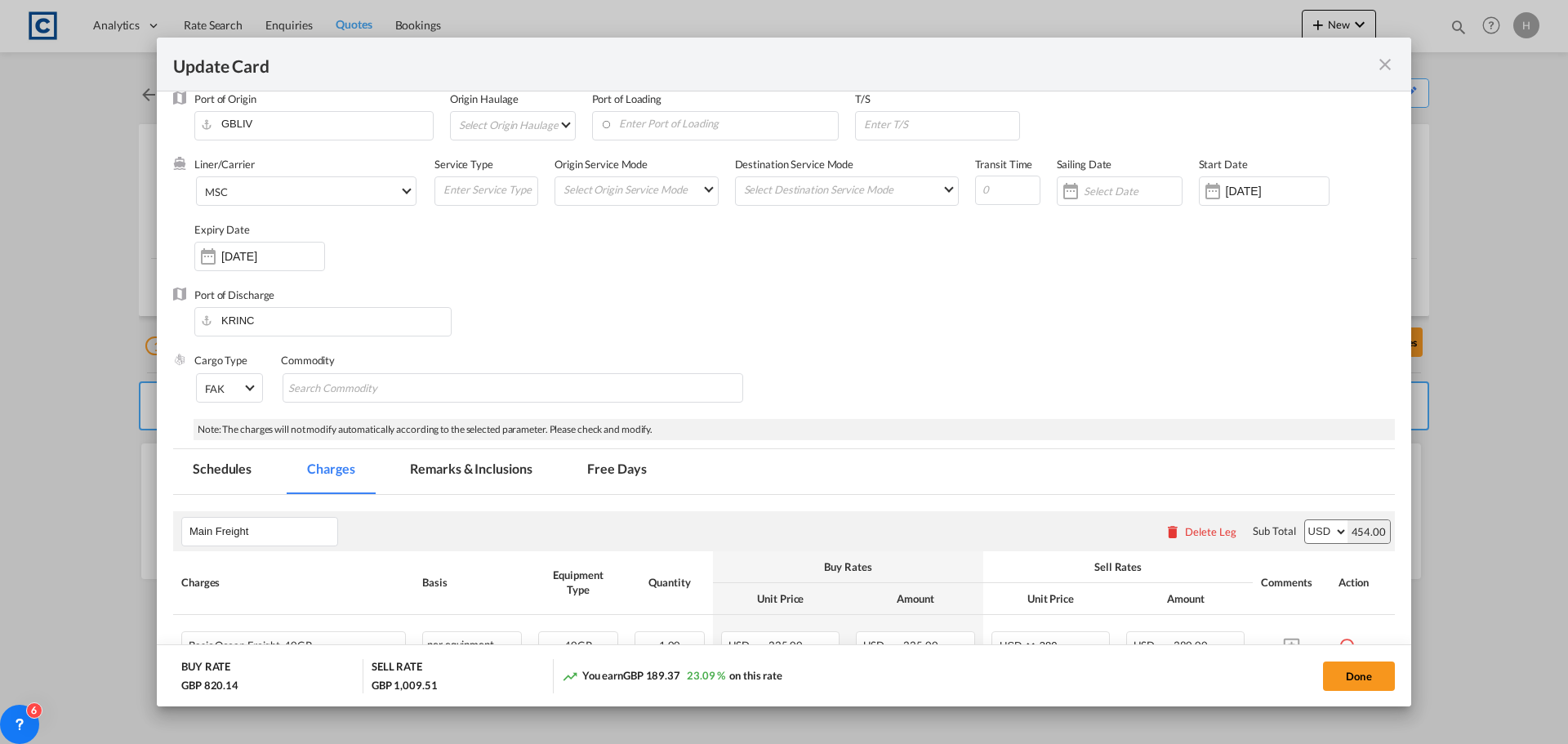
click at [1390, 62] on md-icon "icon-close fg-AAA8AD m-0 pointer" at bounding box center [1385, 65] width 20 height 20
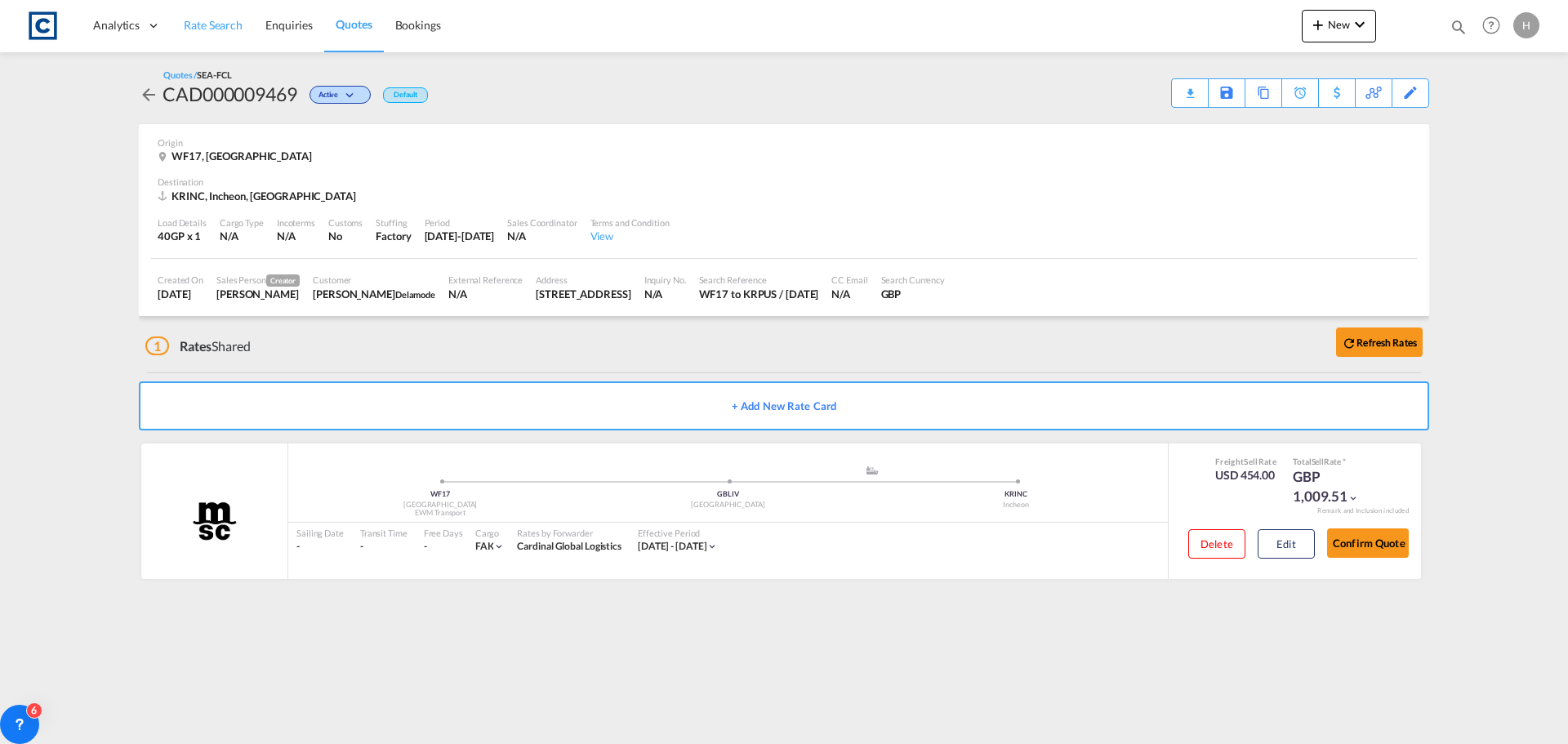
click at [214, 28] on span "Rate Search" at bounding box center [213, 25] width 59 height 14
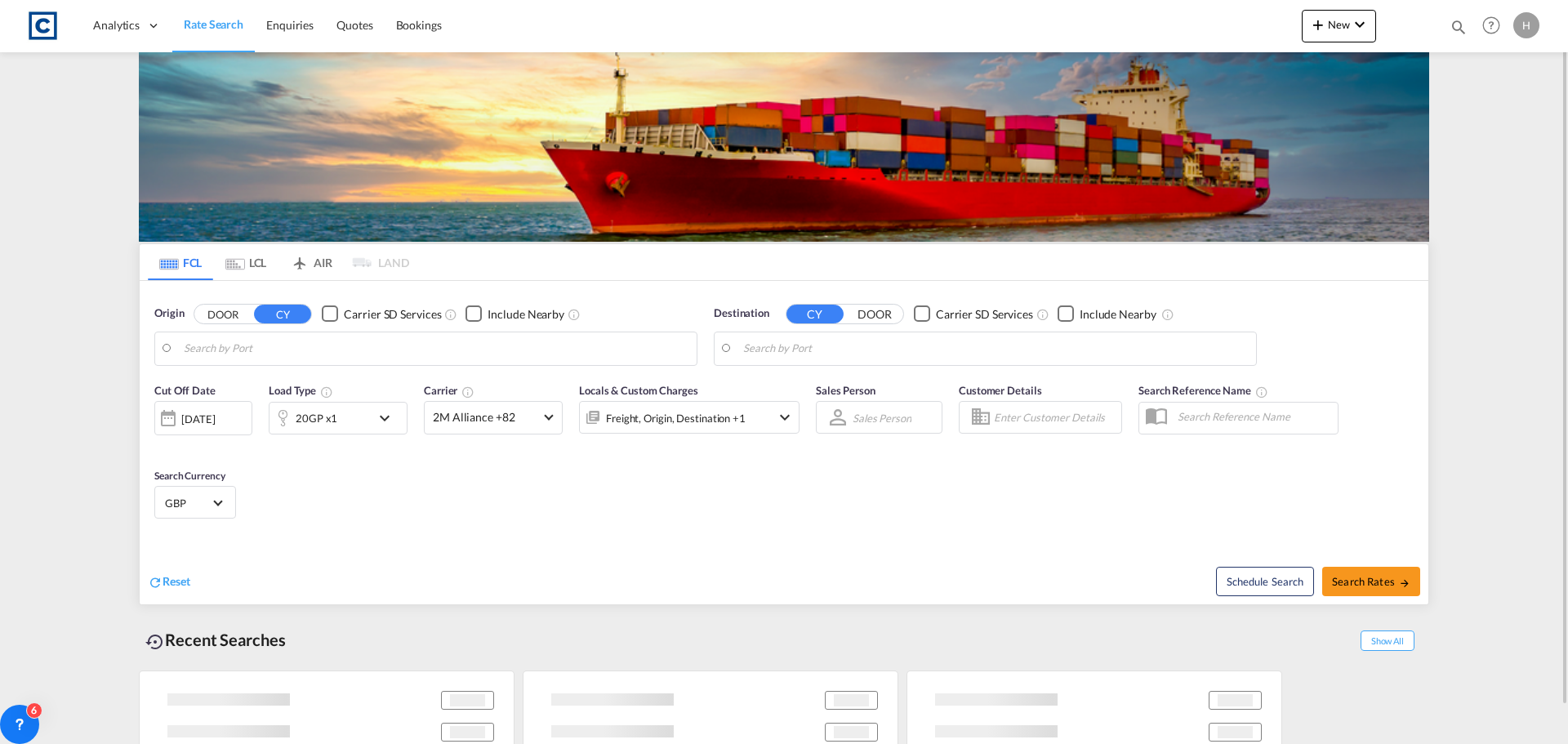
type input "GB-WF17, Kirklees"
type input "Incheon, KRINC"
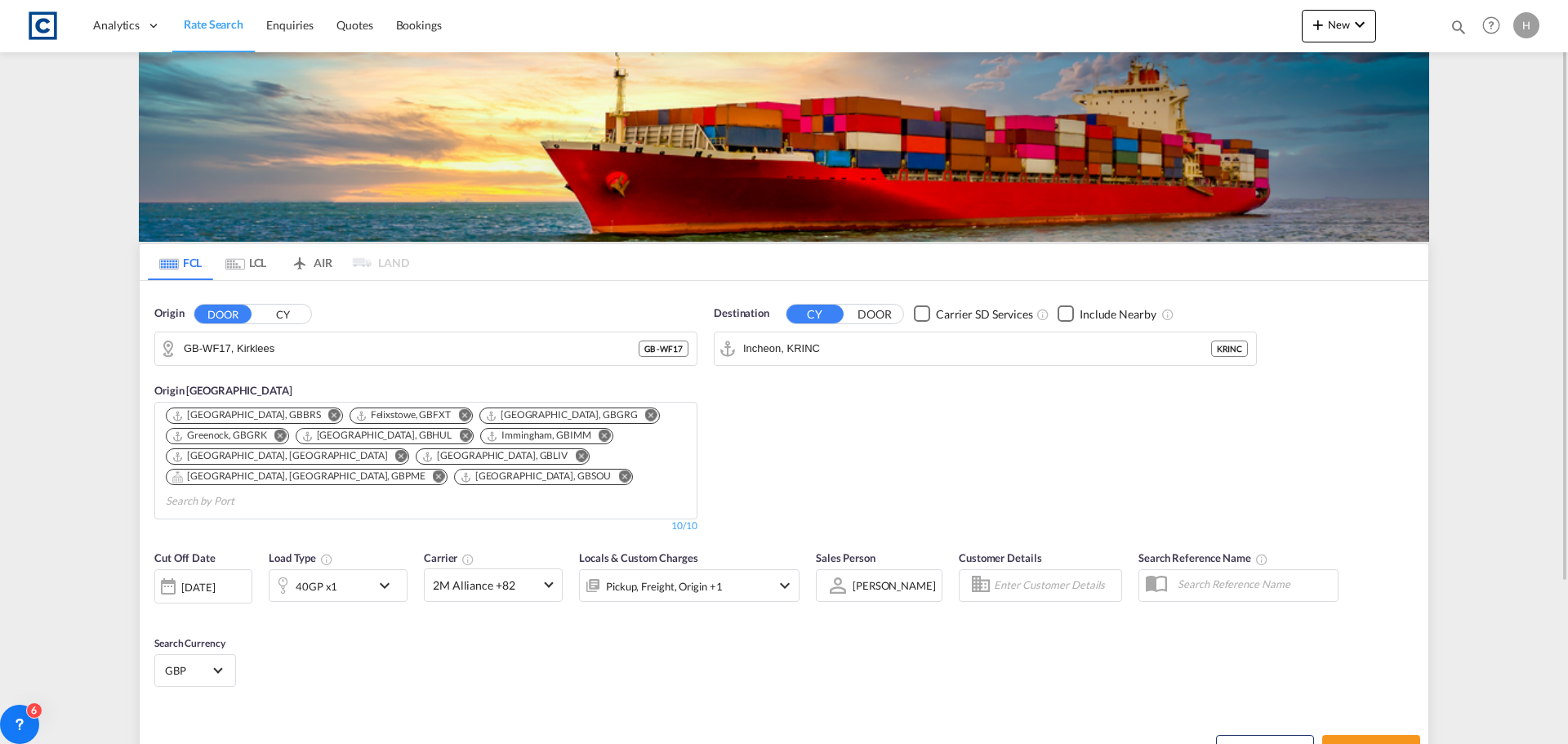
click at [214, 580] on div "[DATE]" at bounding box center [198, 587] width 34 height 15
click at [244, 674] on span "2" at bounding box center [254, 667] width 33 height 33
click at [1383, 743] on span "Search Rates" at bounding box center [1372, 750] width 79 height 13
type input "WF17 to KRINC / 2 Sep 2025"
